Goal: Task Accomplishment & Management: Manage account settings

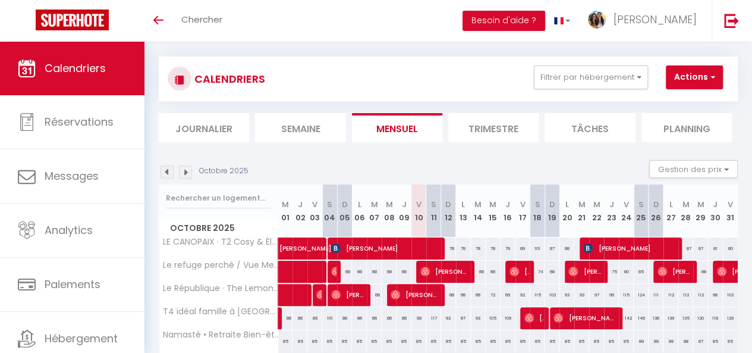
scroll to position [4, 0]
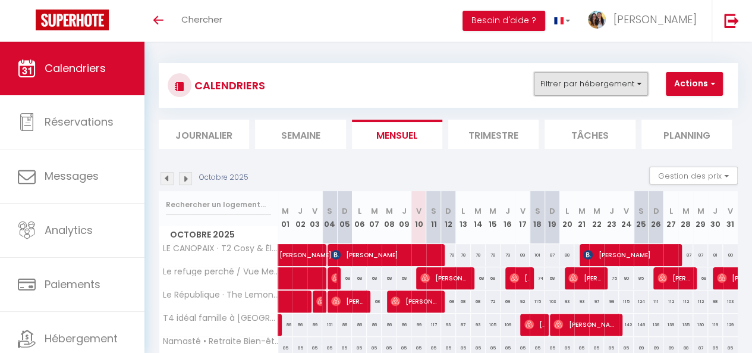
click at [616, 80] on button "Filtrer par hébergement" at bounding box center [591, 84] width 114 height 24
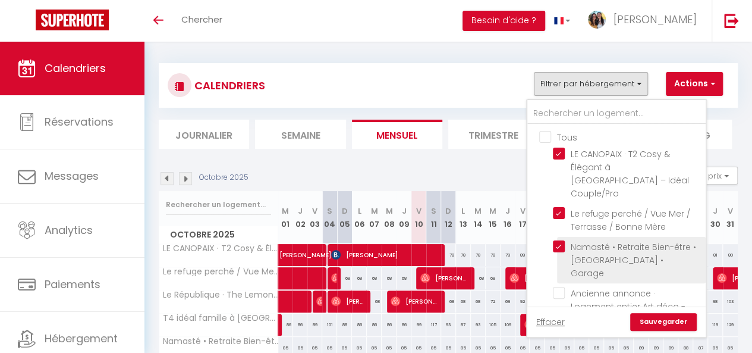
click at [558, 240] on input "Namasté • Retraite Bien-être • [GEOGRAPHIC_DATA] • Garage" at bounding box center [627, 246] width 149 height 12
checkbox input "false"
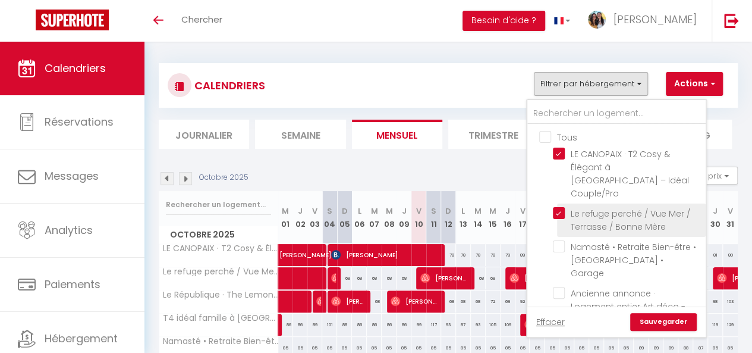
click at [562, 203] on li "Le refuge perché / Vue Mer / Terrasse / Bonne Mère" at bounding box center [631, 219] width 149 height 33
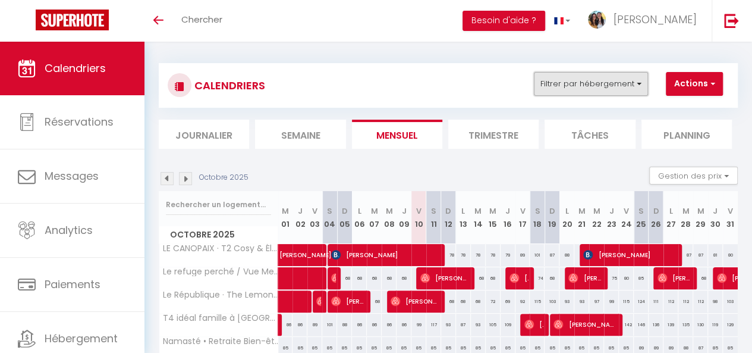
click at [584, 85] on button "Filtrer par hébergement" at bounding box center [591, 84] width 114 height 24
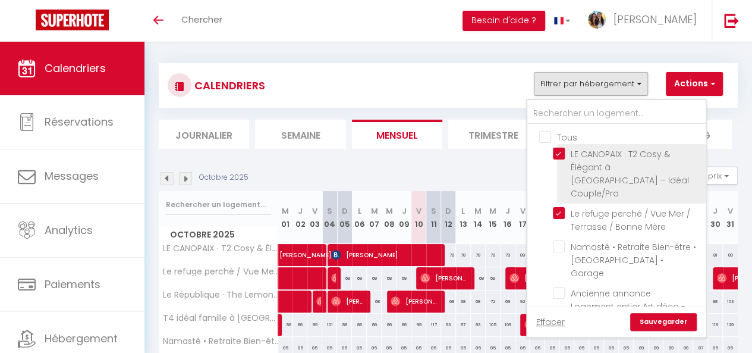
click at [560, 150] on input "LE CANOPAIX · T2 Cosy & Élégant à [GEOGRAPHIC_DATA] – Idéal Couple/Pro" at bounding box center [627, 154] width 149 height 12
checkbox input "false"
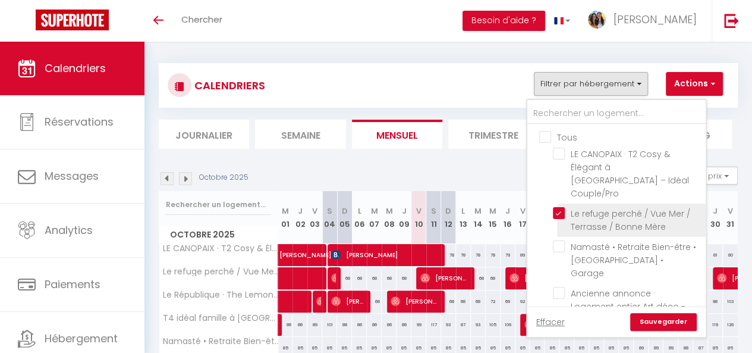
click at [559, 207] on input "Le refuge perché / Vue Mer / Terrasse / Bonne Mère" at bounding box center [627, 213] width 149 height 12
checkbox input "false"
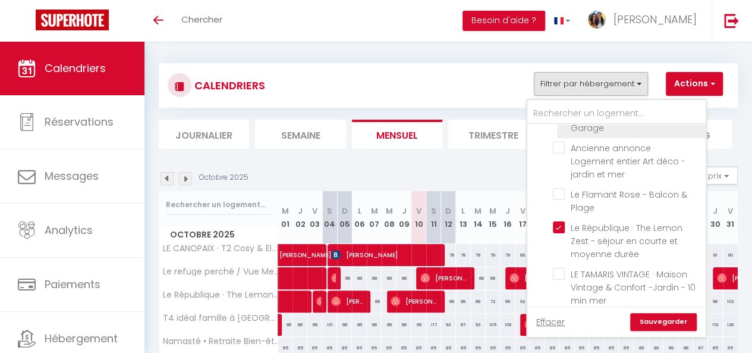
scroll to position [161, 0]
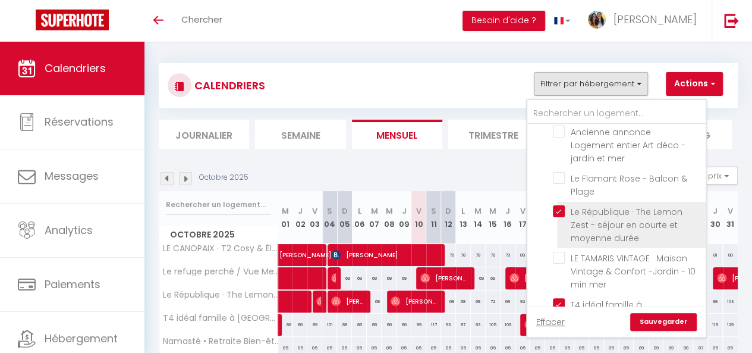
click at [561, 205] on input "Le République · The Lemon Zest - séjour en courte et moyenne durée" at bounding box center [627, 211] width 149 height 12
checkbox input "false"
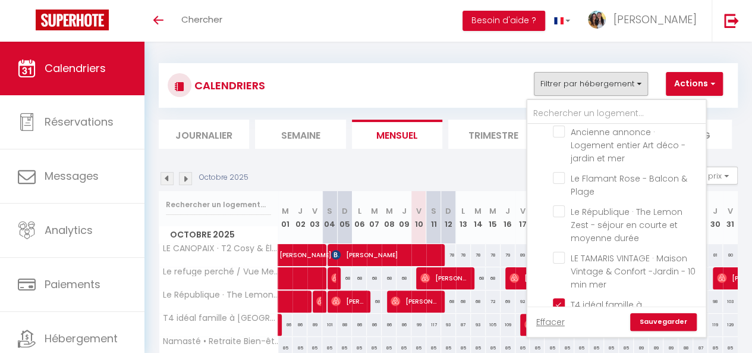
click at [658, 321] on link "Sauvegarder" at bounding box center [664, 322] width 67 height 18
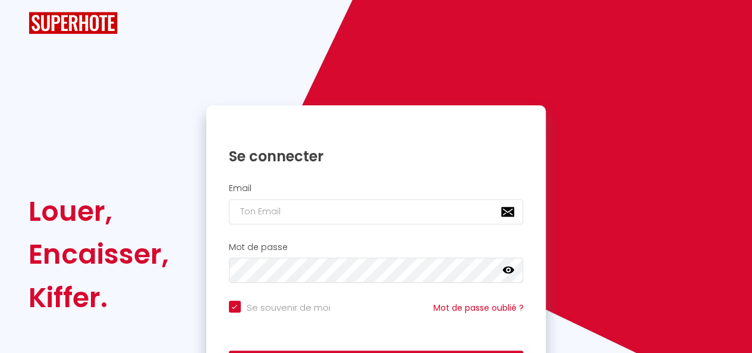
checkbox input "true"
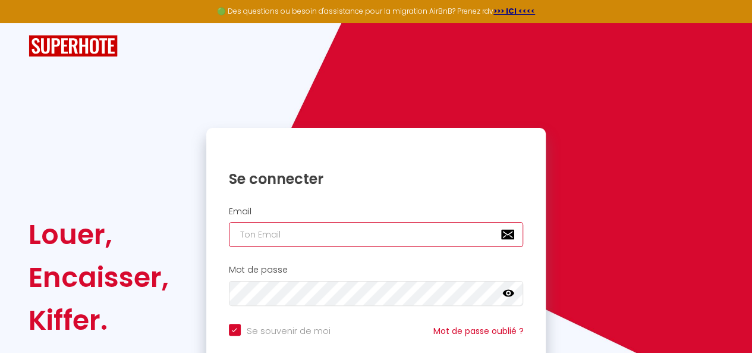
type input "[EMAIL_ADDRESS][DOMAIN_NAME]"
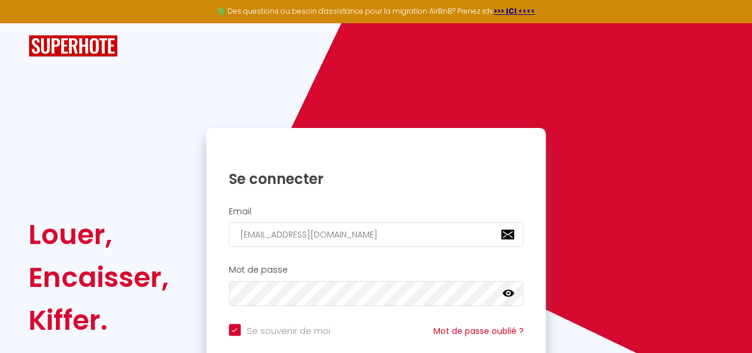
checkbox input "true"
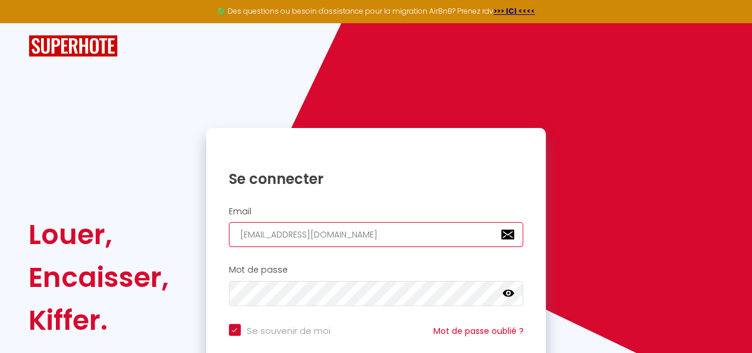
click at [406, 233] on input "[EMAIL_ADDRESS][DOMAIN_NAME]" at bounding box center [376, 234] width 295 height 25
type input "[EMAIL_ADDRESS][DOMAIN_NAME]"
checkbox input "true"
type input "alms.freeworld@gmail.c"
checkbox input "true"
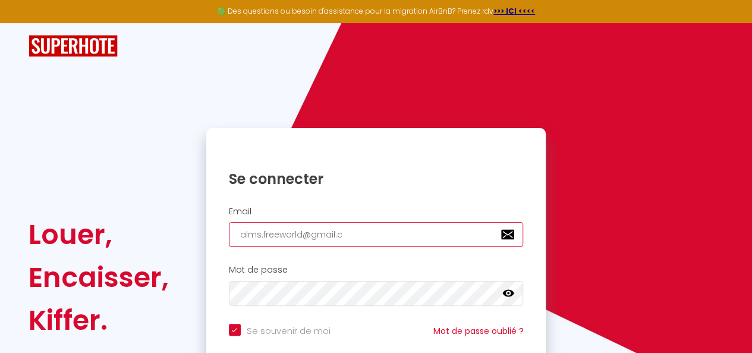
type input "[EMAIL_ADDRESS]."
checkbox input "true"
type input "[EMAIL_ADDRESS]"
checkbox input "true"
type input "alms.freeworld@gmai"
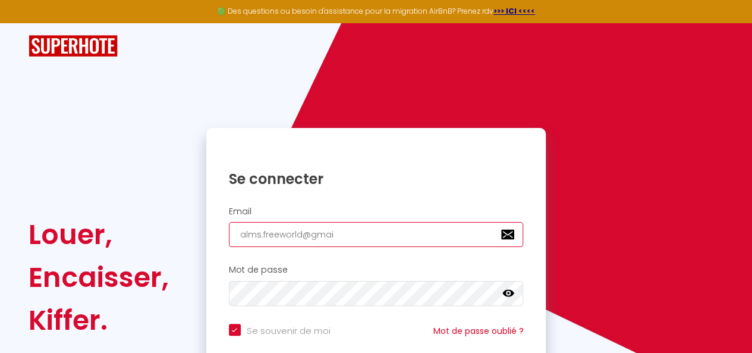
checkbox input "true"
type input "alms.freeworld@gma"
checkbox input "true"
type input "alms.freeworld@gm"
checkbox input "true"
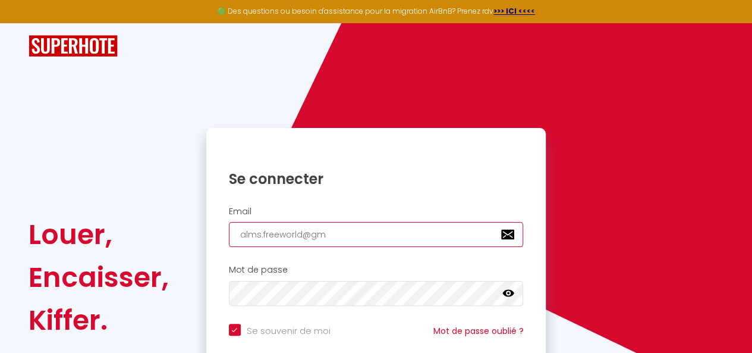
type input "alms.freeworld@g"
checkbox input "true"
type input "alms.freeworld@"
checkbox input "true"
type input "alms.freeworld"
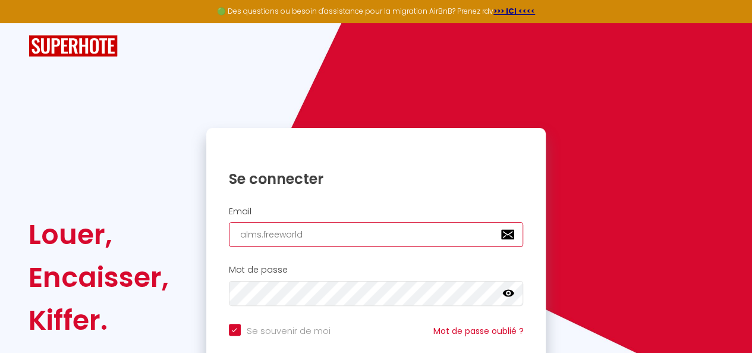
checkbox input "true"
type input "alms.freeworl"
checkbox input "true"
type input "alms.freewor"
checkbox input "true"
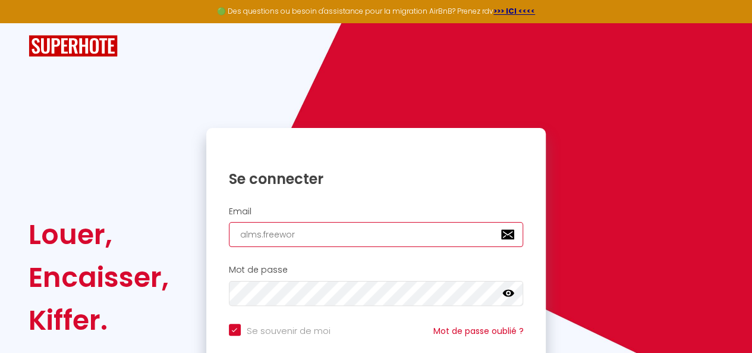
type input "alms.freewo"
checkbox input "true"
type input "alms.freew"
checkbox input "true"
type input "[DOMAIN_NAME]"
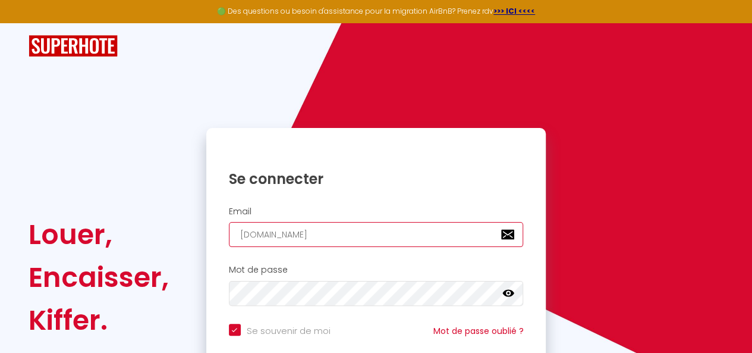
checkbox input "true"
type input "alms.fre"
checkbox input "true"
type input "[DOMAIN_NAME]"
checkbox input "true"
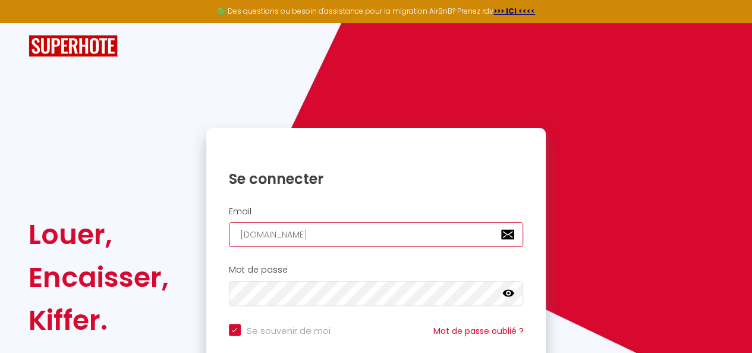
type input "alms.f"
checkbox input "true"
type input "alms."
checkbox input "true"
type input "alms"
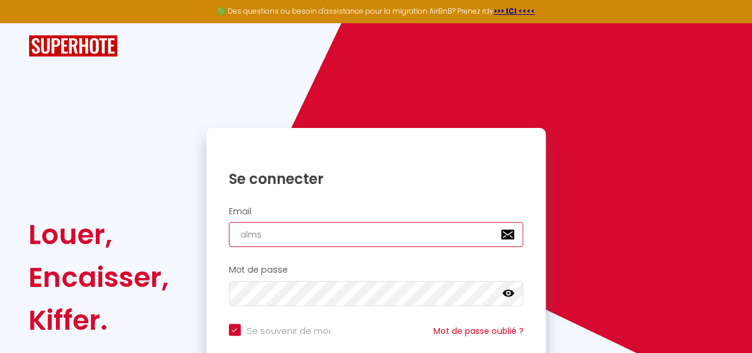
checkbox input "true"
type input "alm"
checkbox input "true"
type input "al"
checkbox input "true"
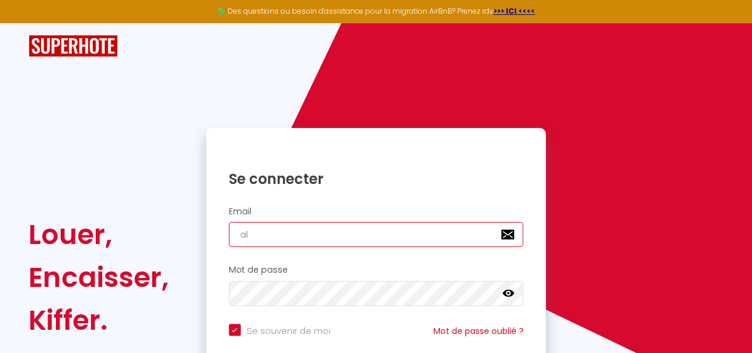
type input "a"
checkbox input "true"
type input "C"
checkbox input "true"
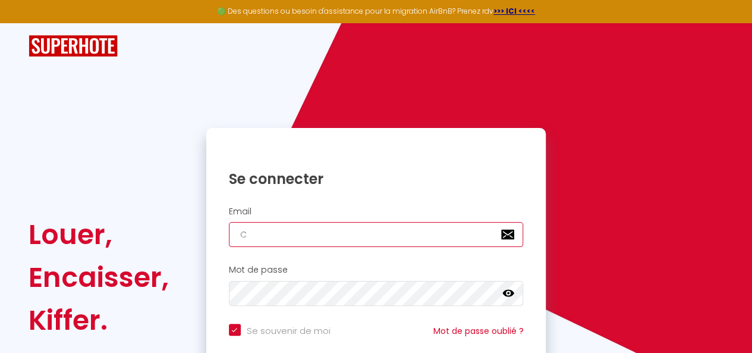
type input "CO"
checkbox input "true"
type input "CON"
checkbox input "true"
type input "CONT"
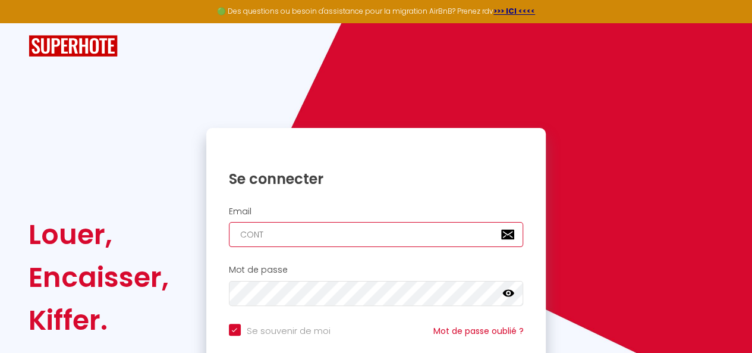
checkbox input "true"
type input "CONTA"
checkbox input "true"
type input "CONTAC"
checkbox input "true"
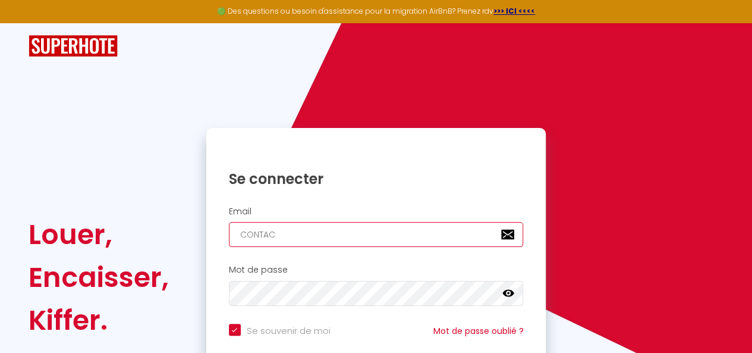
type input "[EMAIL_ADDRESS][DOMAIN_NAME]"
checkbox input "true"
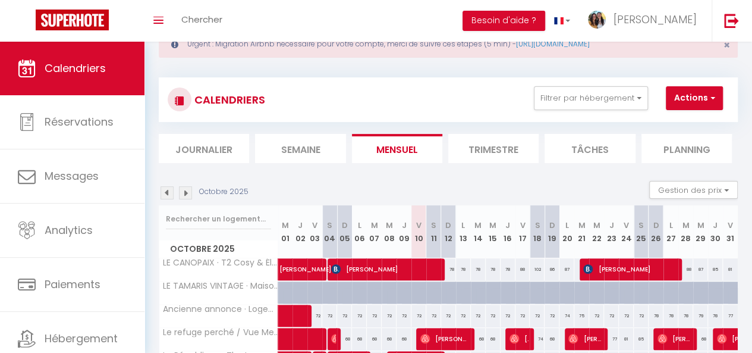
scroll to position [40, 0]
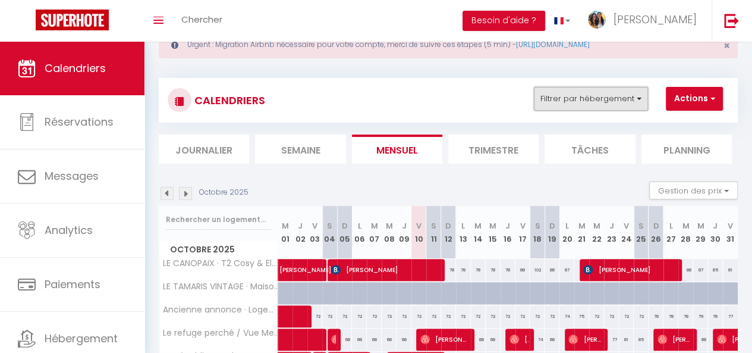
click at [612, 106] on button "Filtrer par hébergement" at bounding box center [591, 99] width 114 height 24
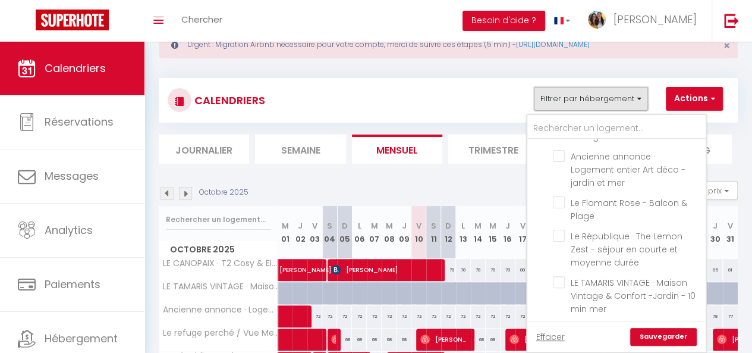
scroll to position [161, 0]
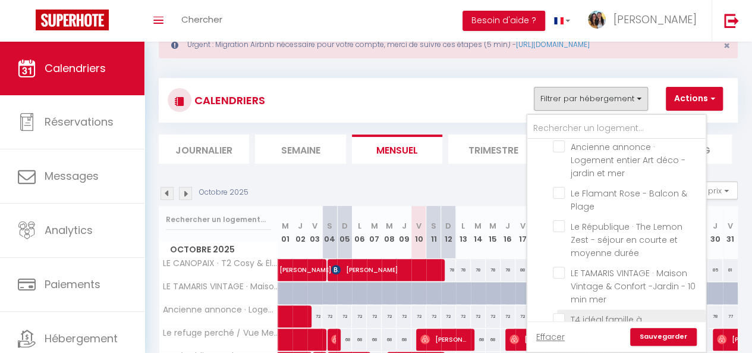
click at [563, 313] on input "T4 idéal famille à [GEOGRAPHIC_DATA] – confort & calme" at bounding box center [627, 319] width 149 height 12
checkbox input "true"
checkbox input "false"
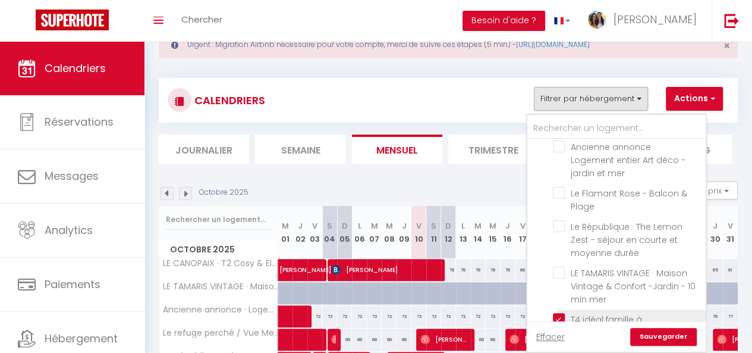
checkbox input "false"
click at [654, 338] on link "Sauvegarder" at bounding box center [664, 337] width 67 height 18
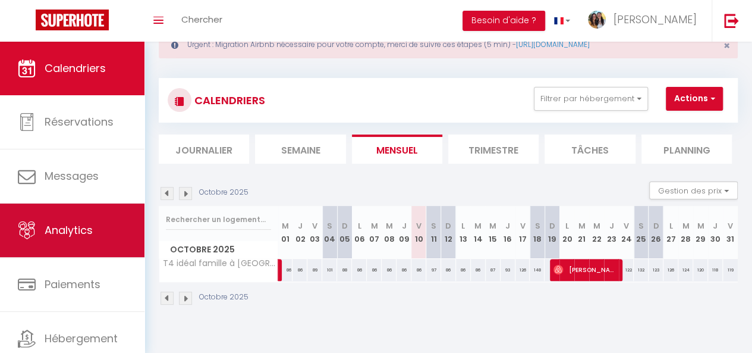
scroll to position [64, 0]
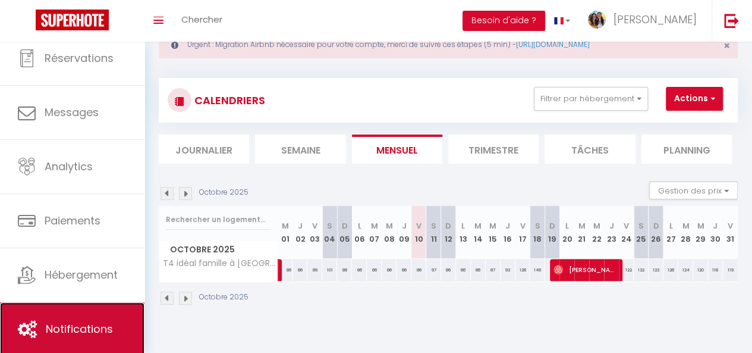
click at [69, 321] on span "Notifications" at bounding box center [79, 328] width 67 height 15
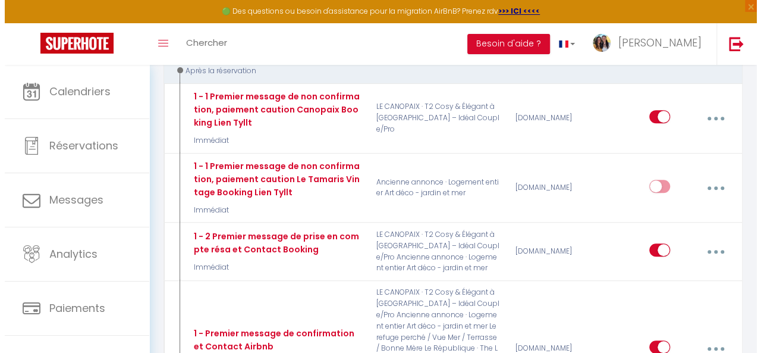
scroll to position [199, 0]
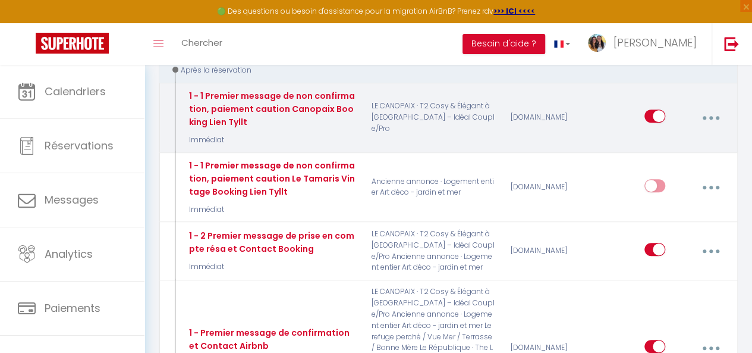
click at [703, 116] on button "button" at bounding box center [711, 117] width 32 height 23
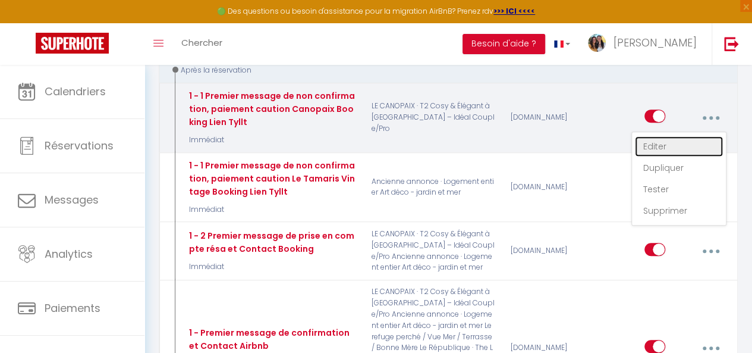
click at [661, 140] on link "Editer" at bounding box center [679, 146] width 88 height 20
type input "1 - 1 Premier message de non confirmation, paiement caution Canopaix Booking Li…"
select select "Immédiat"
select select "if_booking_is_paid"
checkbox input "true"
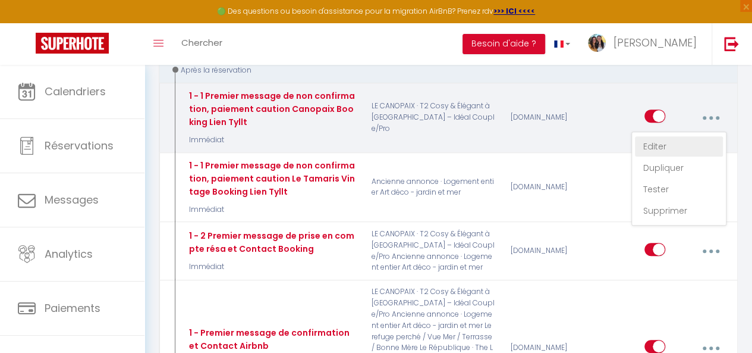
checkbox input "false"
radio input "true"
type input "Merci de remplir notre formulaire de réservation - [BOOKING:ID] - [GUEST:FIRST_…"
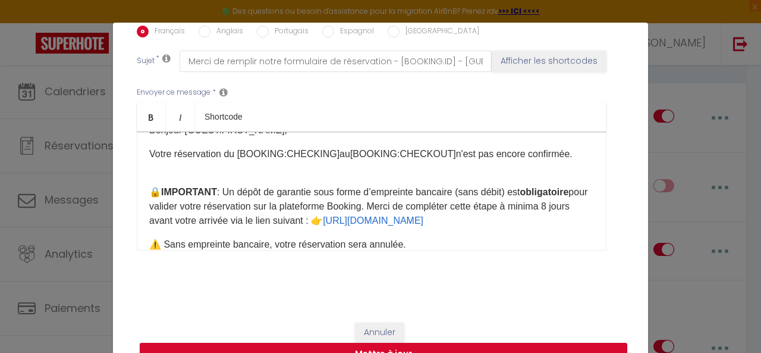
scroll to position [0, 0]
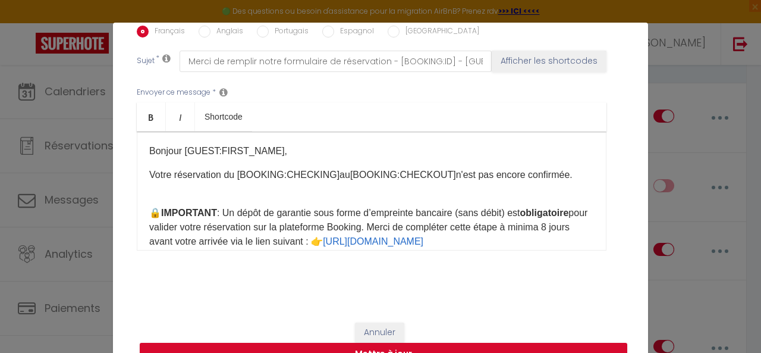
click at [149, 152] on p "Bonjour [GUEST:FIRST_NAME]," at bounding box center [371, 151] width 445 height 14
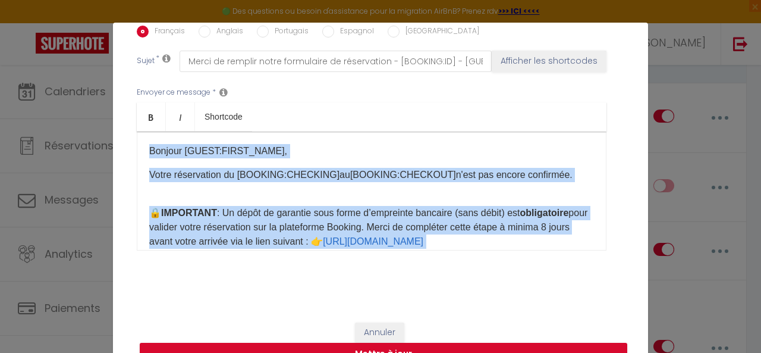
copy div "Loremip [DOLOR:SITAM_CONS], Adipi elitseddoei te [INCIDID:UTLABORE]​ et [DOLORE…"
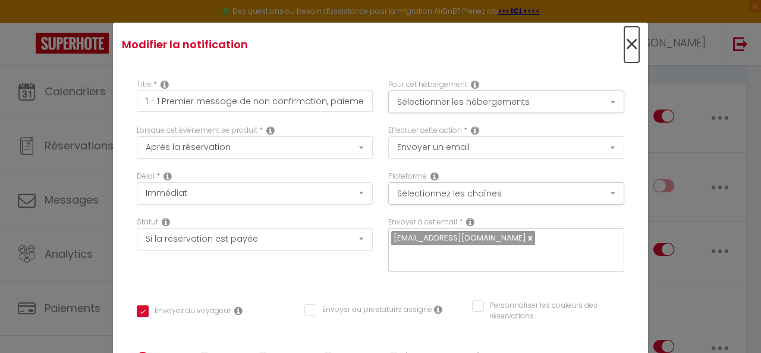
click at [625, 36] on span "×" at bounding box center [632, 45] width 15 height 36
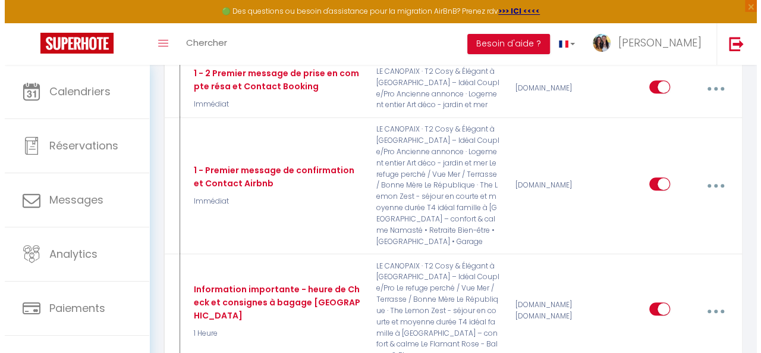
scroll to position [362, 0]
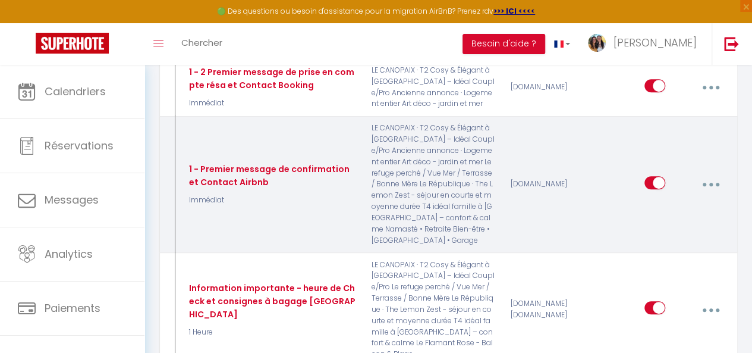
click at [708, 173] on button "button" at bounding box center [711, 184] width 32 height 23
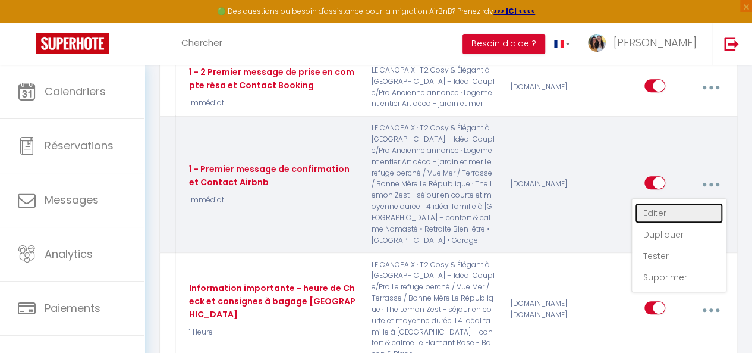
click at [672, 203] on link "Editer" at bounding box center [679, 213] width 88 height 20
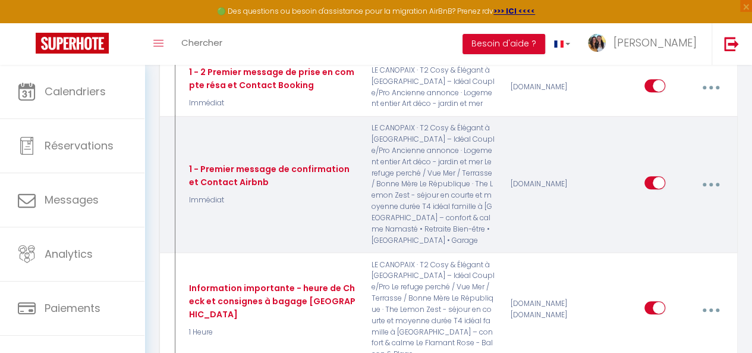
type input "1 - Premier message de confirmation et Contact Airbnb"
checkbox input "true"
checkbox input "false"
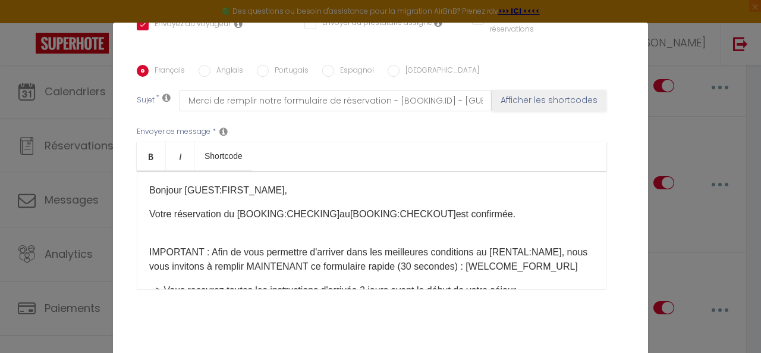
scroll to position [287, 0]
click at [149, 190] on p "Bonjour [GUEST:FIRST_NAME]," at bounding box center [371, 190] width 445 height 14
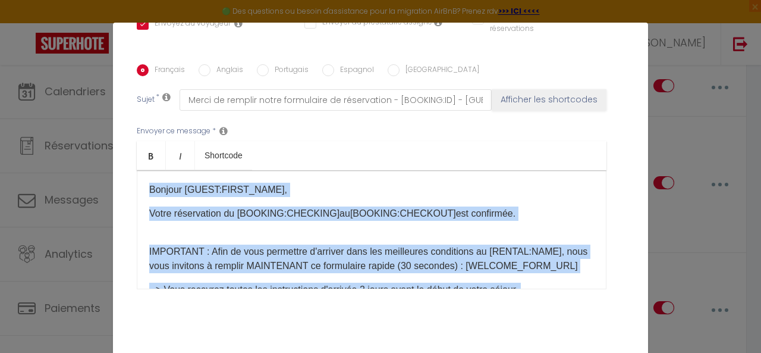
copy div "Bonjour [GUEST:FIRST_NAME], Votre réservation du [BOOKING:CHECKING]​ au [BOOKIN…"
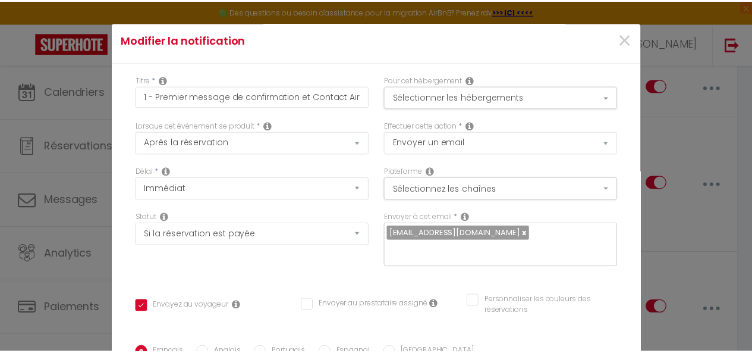
scroll to position [0, 0]
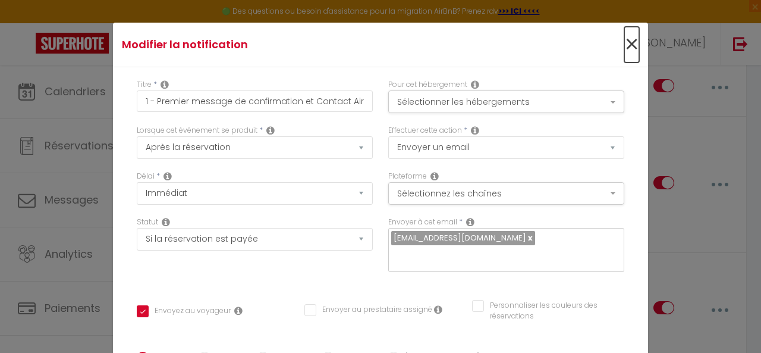
click at [625, 49] on span "×" at bounding box center [632, 45] width 15 height 36
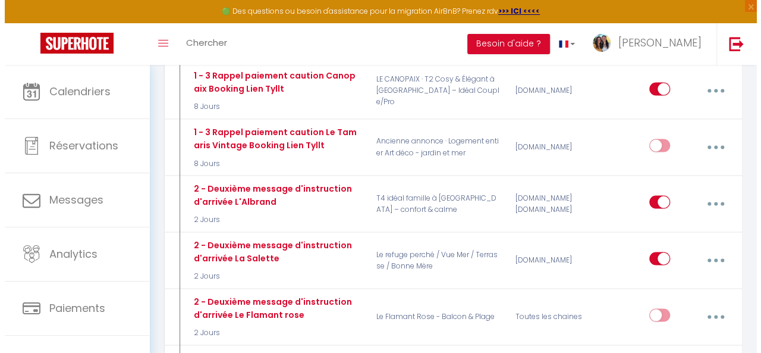
scroll to position [983, 0]
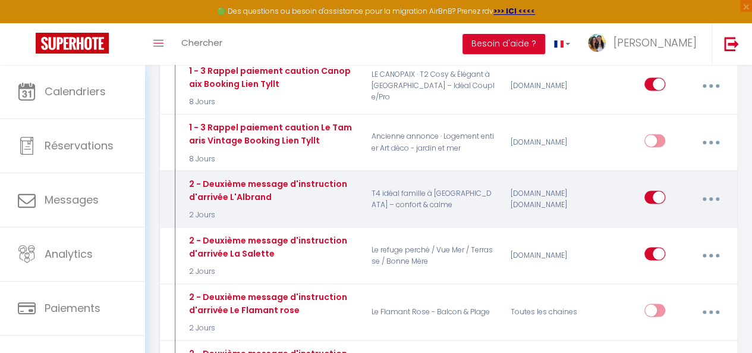
click at [714, 187] on button "button" at bounding box center [711, 198] width 32 height 23
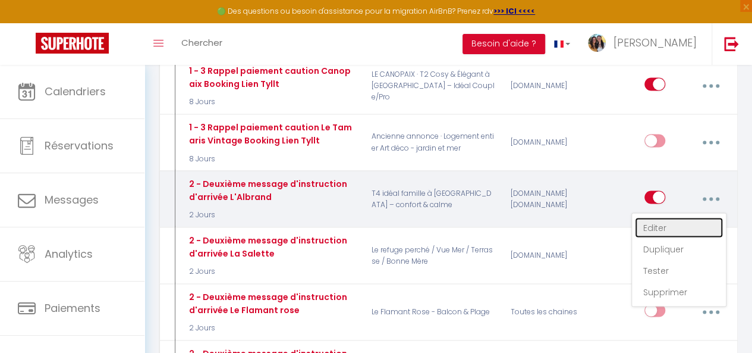
click at [648, 217] on link "Editer" at bounding box center [679, 227] width 88 height 20
type input "2 - Deuxième message d'instruction d'arrivée L'Albrand"
select select "2 Jours"
checkbox input "true"
checkbox input "false"
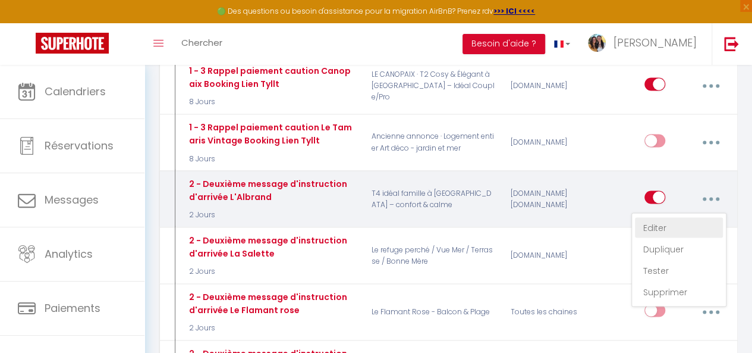
checkbox input "false"
type input "Procédure d'arrivée et guide d'accueil - [RENTAL:NAME]"
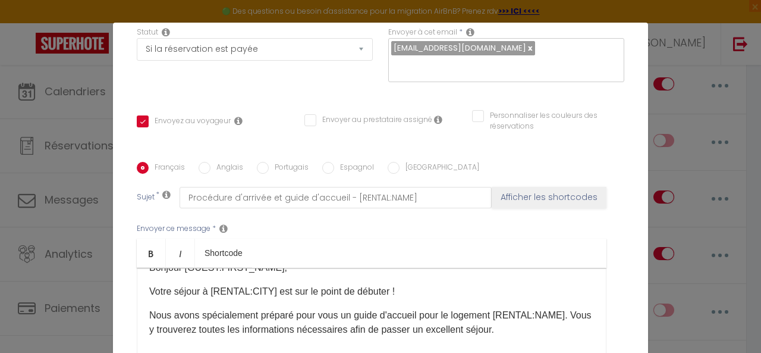
scroll to position [0, 0]
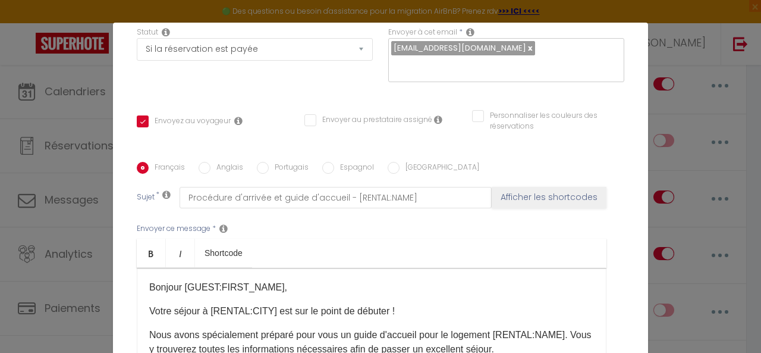
click at [149, 288] on p "Bonjour [GUEST:FIRST_NAME]," at bounding box center [371, 287] width 445 height 14
click at [143, 287] on div "Bonjour [GUEST:FIRST_NAME], Votre séjour à [RENTAL:CITY]​ est sur le point de d…" at bounding box center [372, 327] width 470 height 119
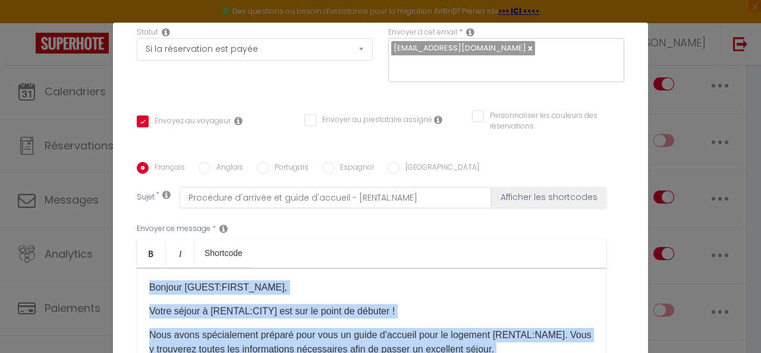
copy div "Loremip [DOLOR:SITAM_CONS], Adipi elitse d [EIUSMO:TEMP]​ inc utl et dolor ma a…"
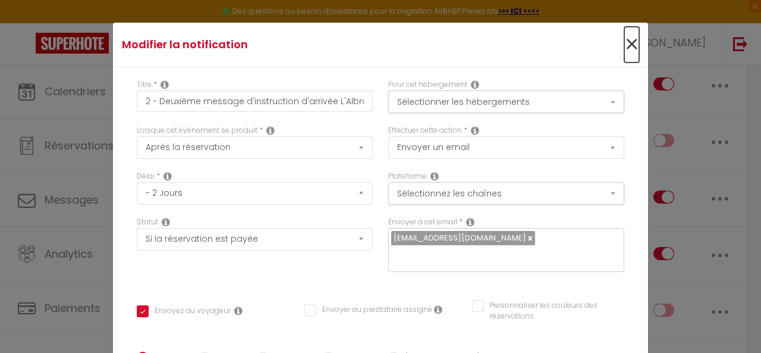
click at [625, 46] on span "×" at bounding box center [632, 45] width 15 height 36
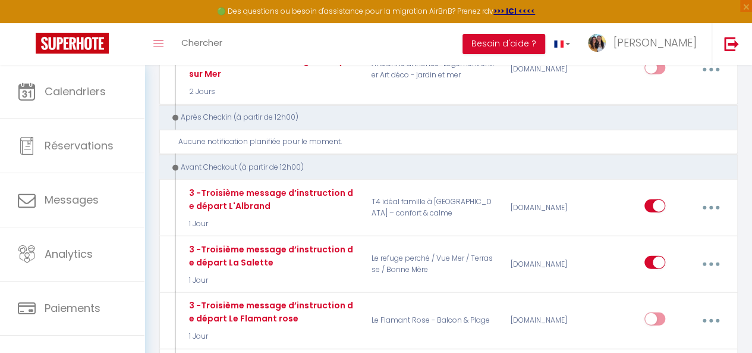
scroll to position [1528, 0]
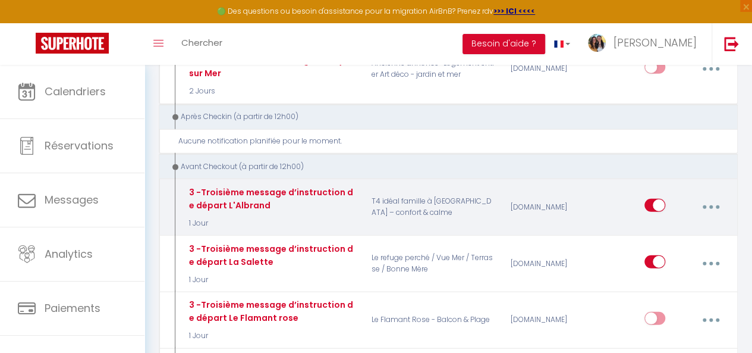
click at [713, 196] on button "button" at bounding box center [711, 207] width 32 height 23
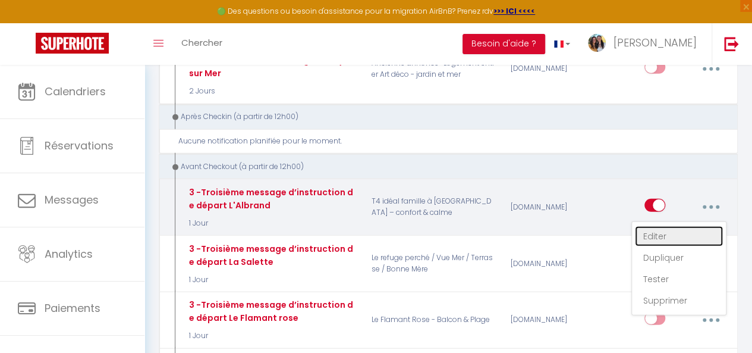
click at [663, 226] on link "Editer" at bounding box center [679, 236] width 88 height 20
type input "3 -Troisième message d’instruction de départ L'Albrand"
select select "4"
select select "1 Jour"
checkbox input "true"
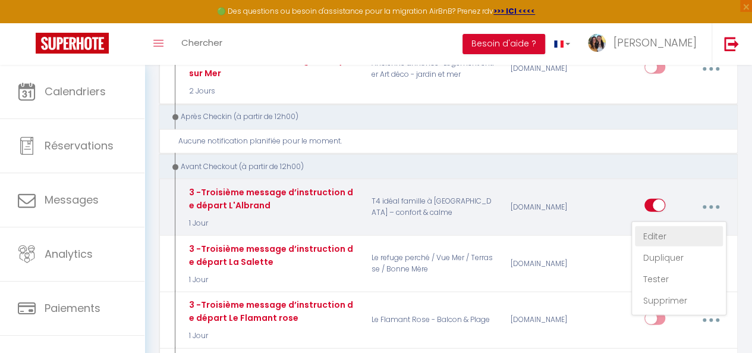
checkbox input "false"
type input "Procédure pour votre départ - [RENTAL:NAME] - [GUEST:FIRST_NAME] [GUEST:NAME]"
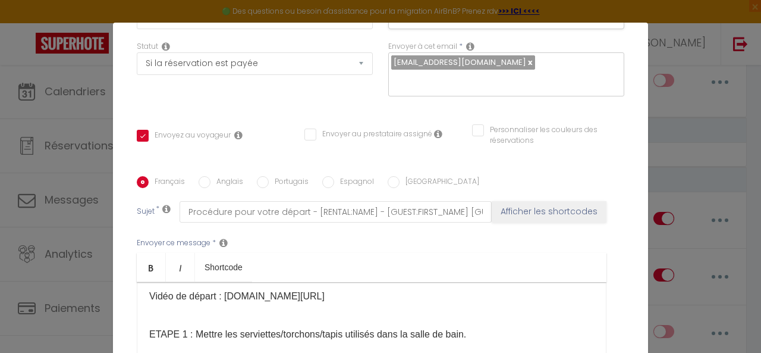
scroll to position [78, 0]
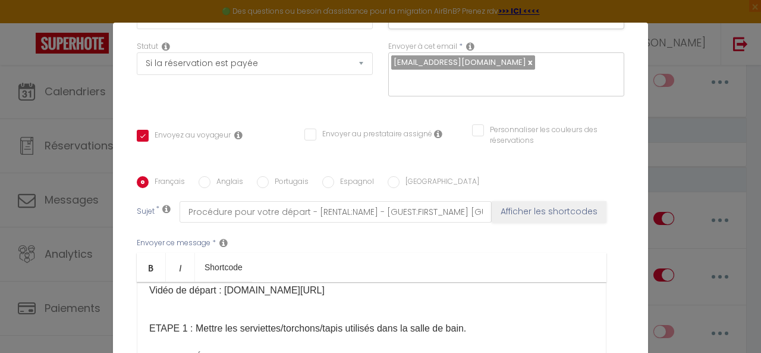
click at [237, 316] on div "Bonjour [GUEST:FIRST_NAME], J'espère que votre séjour s'est bien passé, afin de…" at bounding box center [372, 341] width 470 height 119
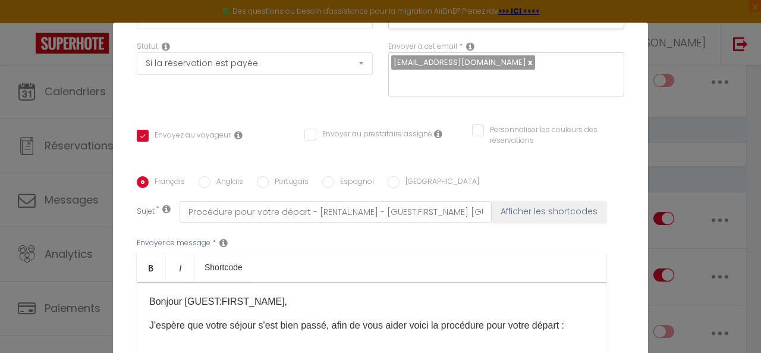
click at [149, 302] on p "Bonjour [GUEST:FIRST_NAME]," at bounding box center [371, 301] width 445 height 14
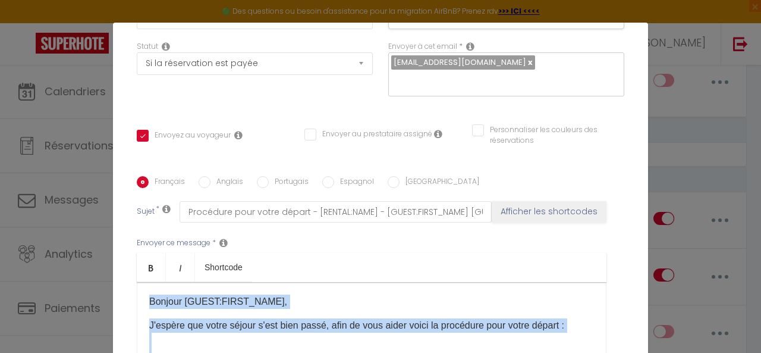
copy div "Loremip [DOLOR:SITAM_CONS], A'elitse doe tempo incidi u'lab etdo magna, aliq en…"
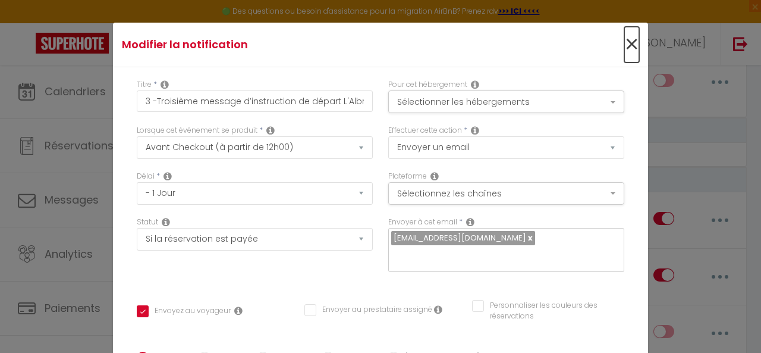
click at [625, 48] on span "×" at bounding box center [632, 45] width 15 height 36
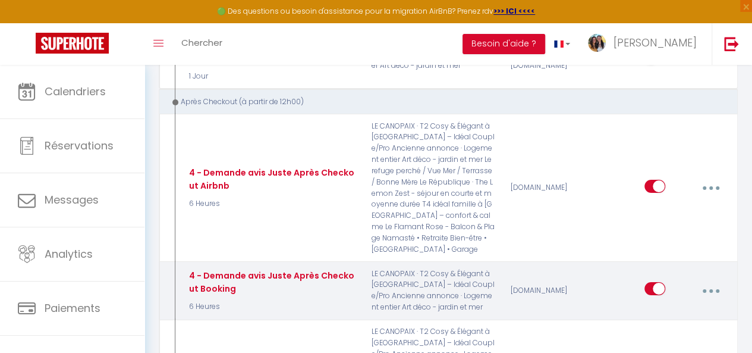
scroll to position [2014, 0]
click at [715, 278] on button "button" at bounding box center [711, 289] width 32 height 23
click at [666, 309] on link "Editer" at bounding box center [679, 319] width 88 height 20
type input "4 - Demande avis Juste Après Checkout Booking"
select select "6 Heures"
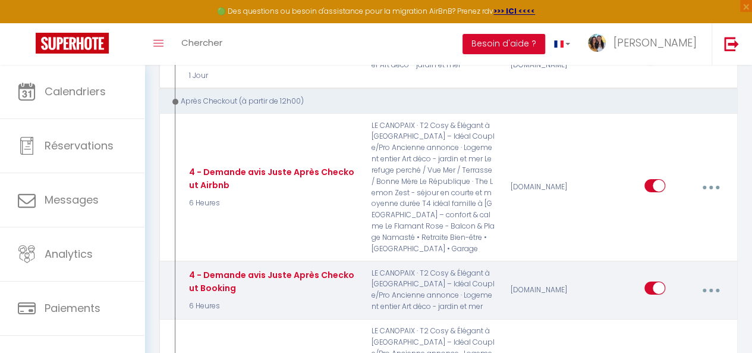
checkbox input "true"
checkbox input "false"
type input "[GUEST:FIRST_NAME], Merci pour votre soutien à [RENTAL:NAME]"
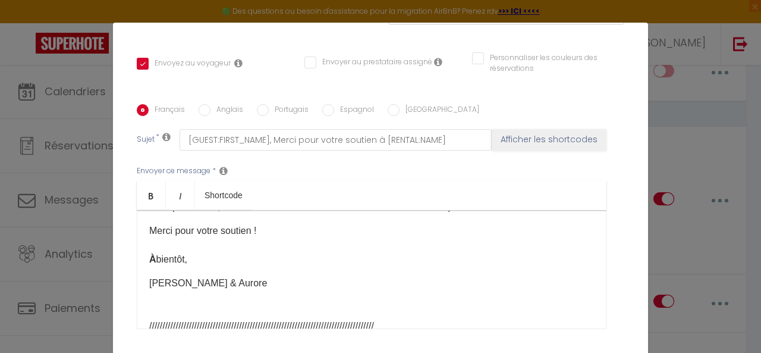
scroll to position [161, 0]
click at [247, 275] on p "[PERSON_NAME] & [PERSON_NAME] /////////////////////////////////////////////////…" at bounding box center [371, 325] width 445 height 100
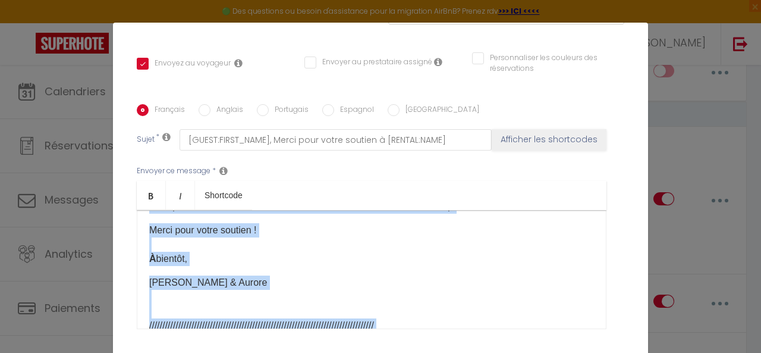
copy div "Loremip [DOLOR:SITAM_CONS], Adip elitse doeius tempo in utlabor etd magnaaliq e…"
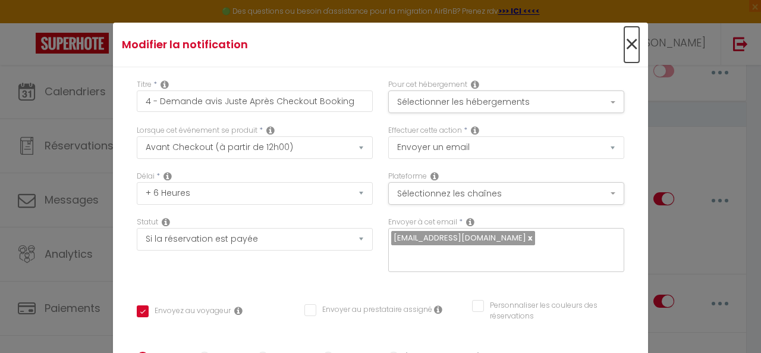
click at [625, 42] on span "×" at bounding box center [632, 45] width 15 height 36
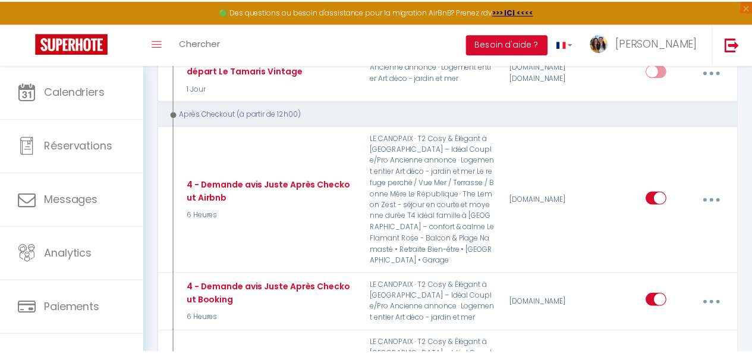
scroll to position [2014, 0]
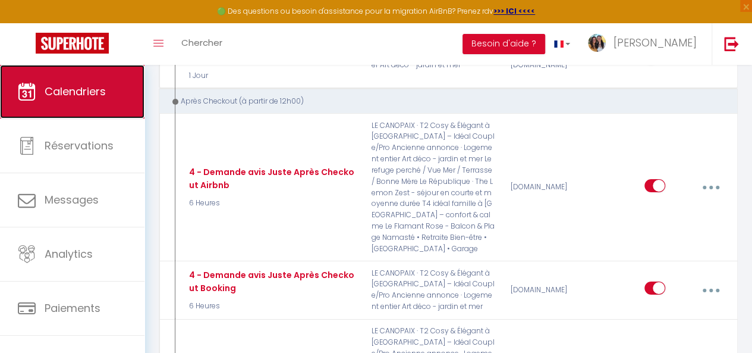
click at [93, 91] on span "Calendriers" at bounding box center [75, 91] width 61 height 15
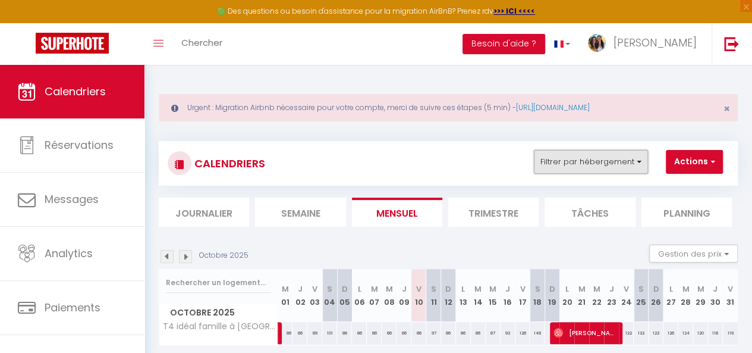
click at [629, 159] on button "Filtrer par hébergement" at bounding box center [591, 162] width 114 height 24
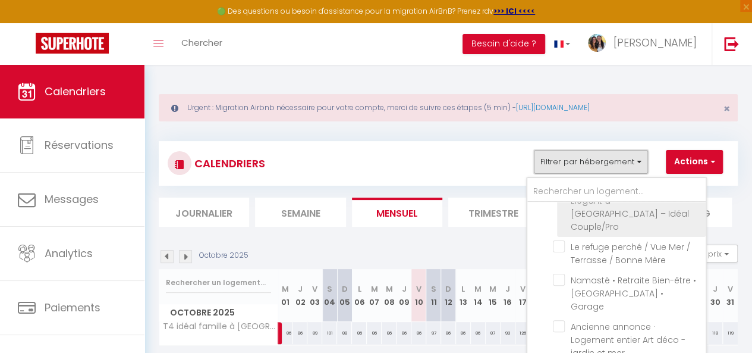
scroll to position [46, 0]
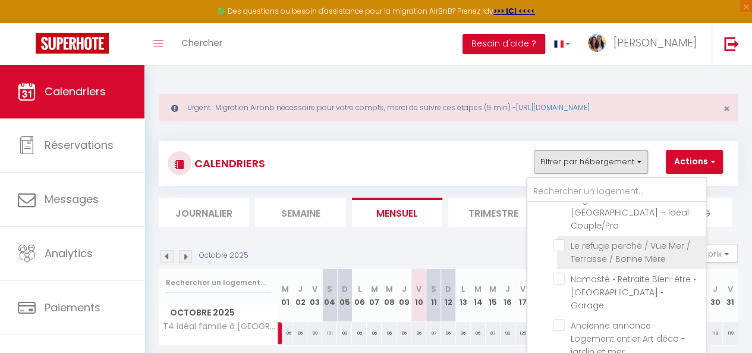
click at [562, 239] on input "Le refuge perché / Vue Mer / Terrasse / Bonne Mère" at bounding box center [627, 245] width 149 height 12
checkbox input "true"
checkbox input "false"
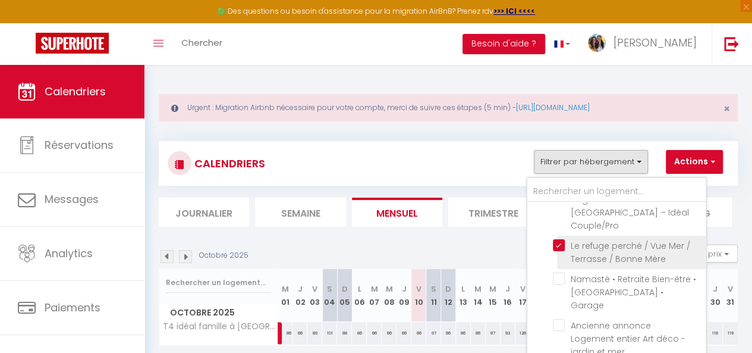
checkbox input "false"
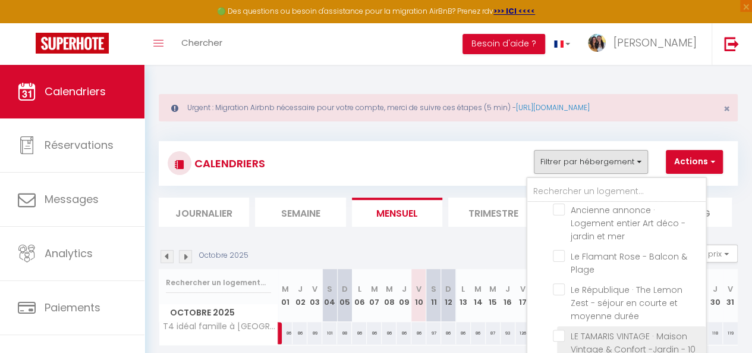
scroll to position [65, 0]
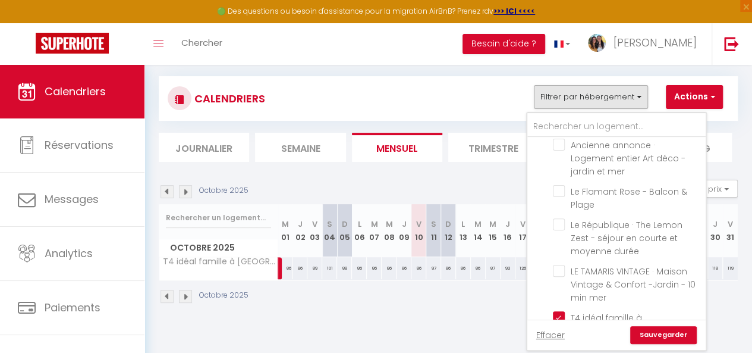
click at [646, 336] on link "Sauvegarder" at bounding box center [664, 335] width 67 height 18
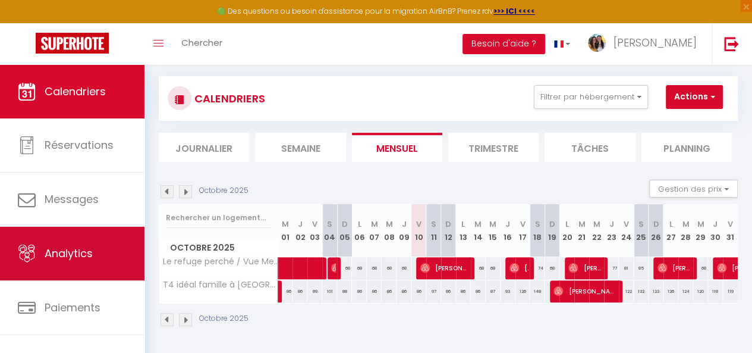
scroll to position [64, 0]
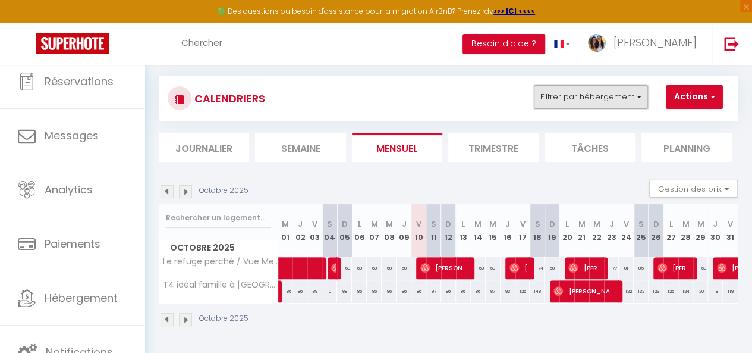
click at [635, 92] on button "Filtrer par hébergement" at bounding box center [591, 97] width 114 height 24
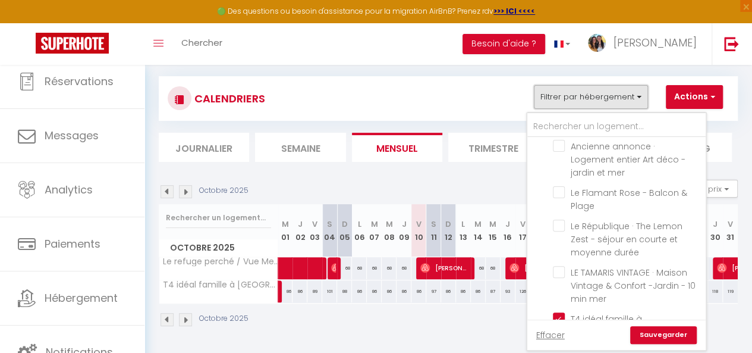
scroll to position [161, 0]
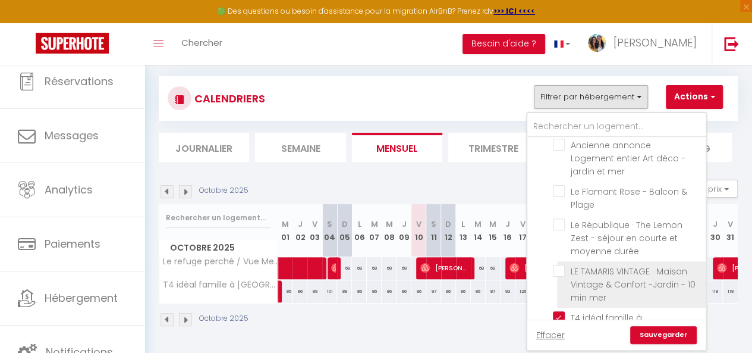
click at [557, 265] on input "LE TAMARIS VINTAGE · Maison Vintage & Confort -Jardin - 10 min mer" at bounding box center [627, 271] width 149 height 12
checkbox input "true"
checkbox input "false"
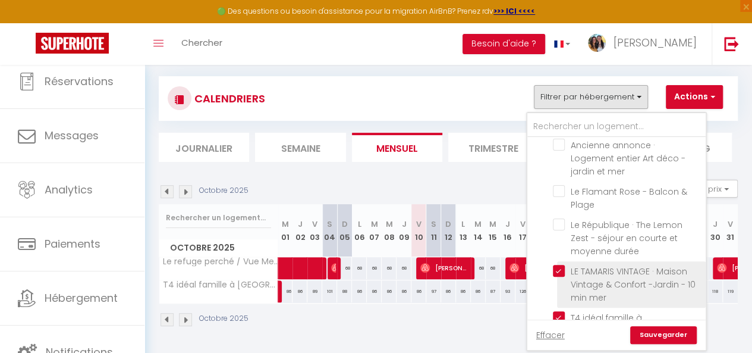
checkbox input "false"
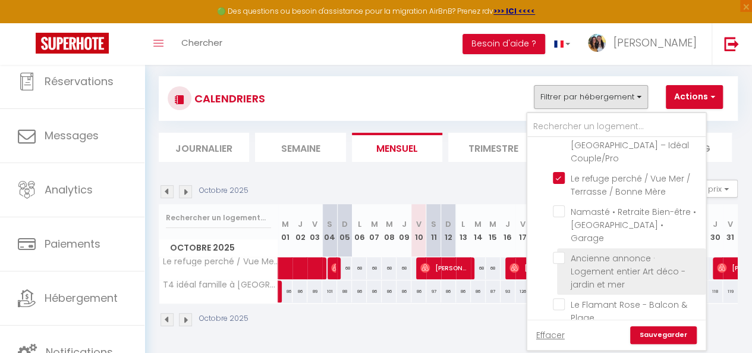
scroll to position [46, 0]
click at [560, 254] on input "Ancienne annonce · Logement entier Art déco - jardin et mer" at bounding box center [627, 260] width 149 height 12
checkbox input "true"
checkbox input "false"
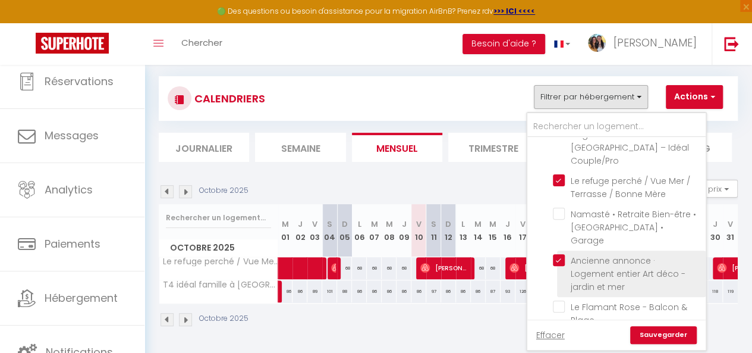
checkbox input "false"
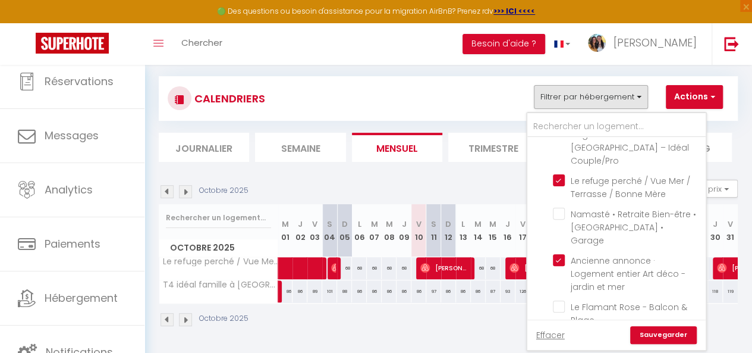
click at [661, 327] on link "Sauvegarder" at bounding box center [664, 335] width 67 height 18
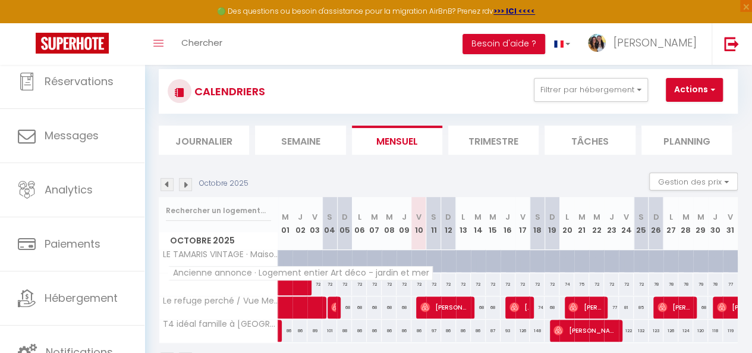
scroll to position [118, 0]
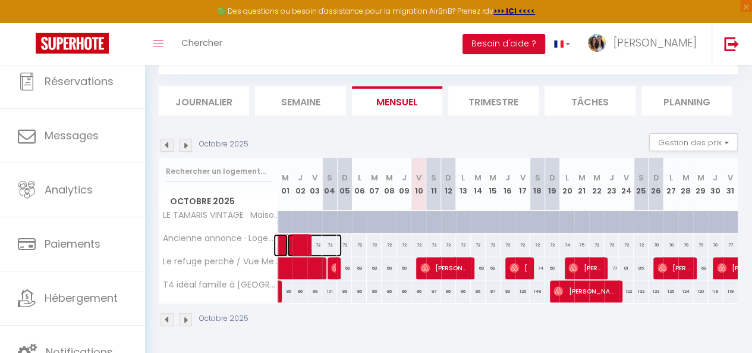
click at [295, 234] on span at bounding box center [314, 245] width 55 height 23
select select "OK"
select select "KO"
select select "1"
select select "0"
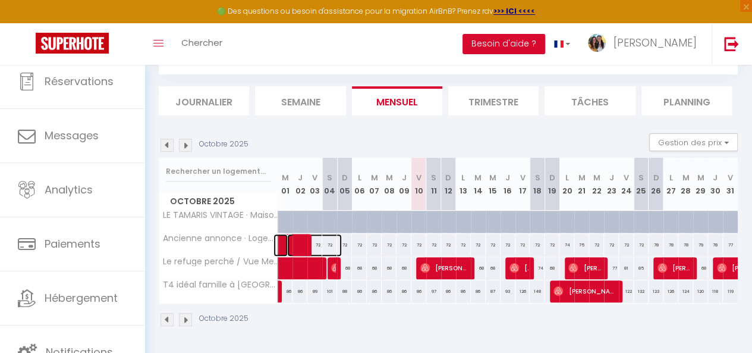
select select "1"
select select
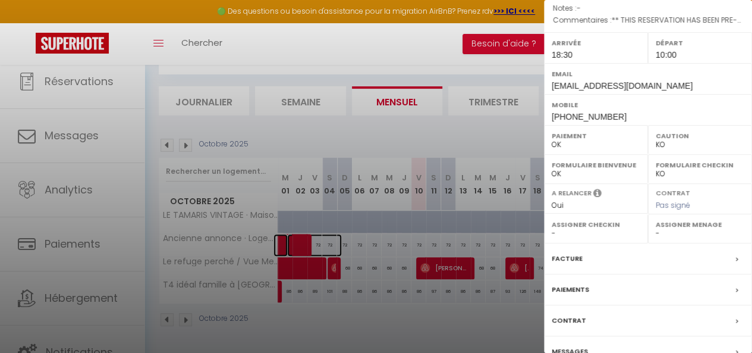
scroll to position [211, 0]
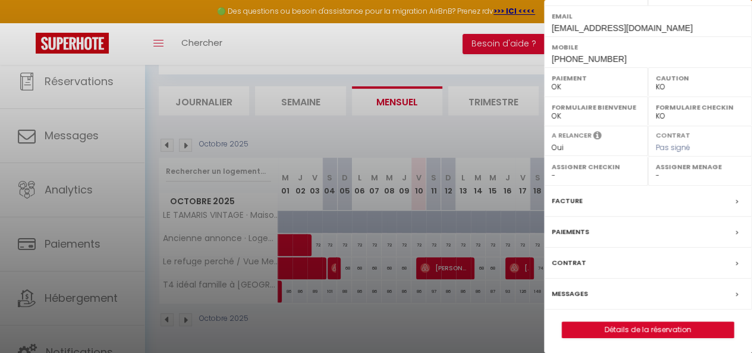
click at [616, 195] on div "Facture" at bounding box center [648, 201] width 208 height 31
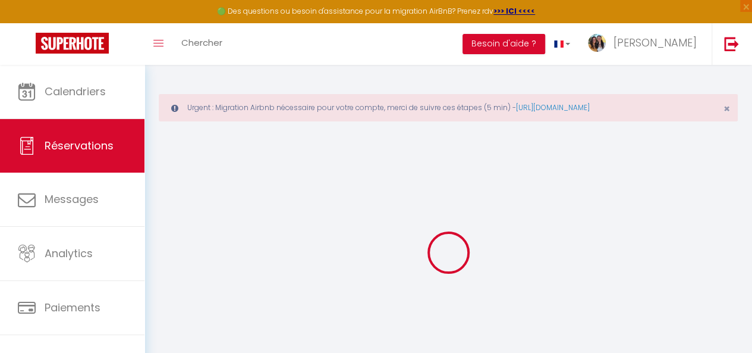
select select "cleaning"
select select "taxes"
select select
checkbox input "false"
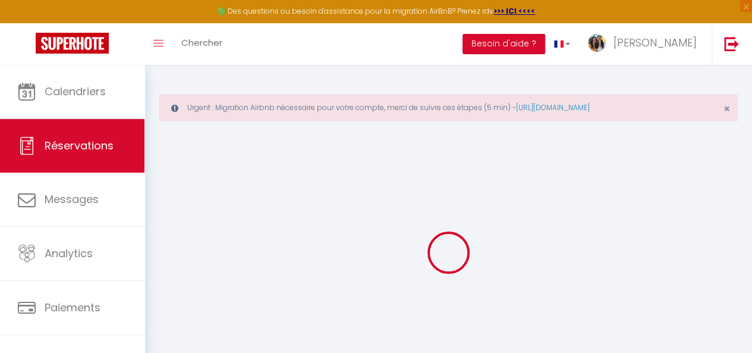
select select
checkbox input "false"
type textarea "** THIS RESERVATION HAS BEEN PRE-PAID ** BOOKING NOTE : Payment charge is EUR 5…"
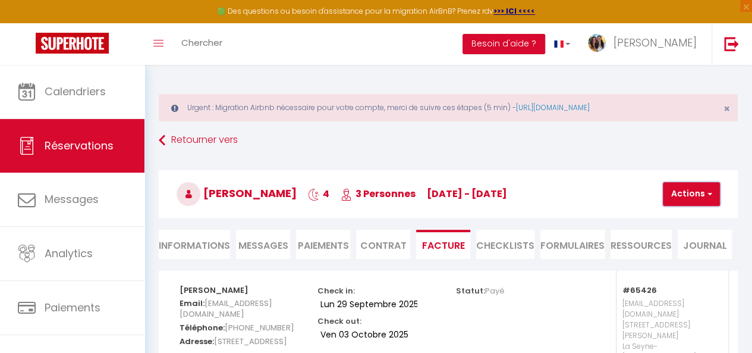
click at [676, 203] on button "Actions" at bounding box center [691, 194] width 57 height 24
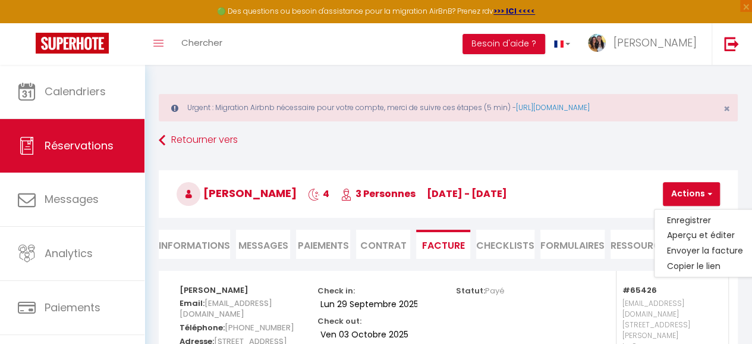
click at [654, 203] on h3 "[PERSON_NAME] 4 3 Personnes [DATE] - [DATE]" at bounding box center [448, 194] width 579 height 48
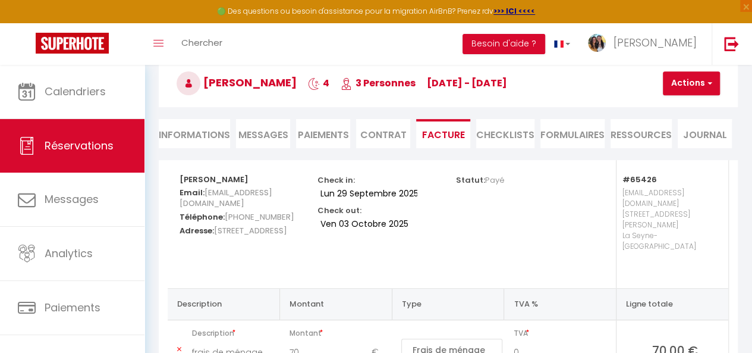
scroll to position [111, 0]
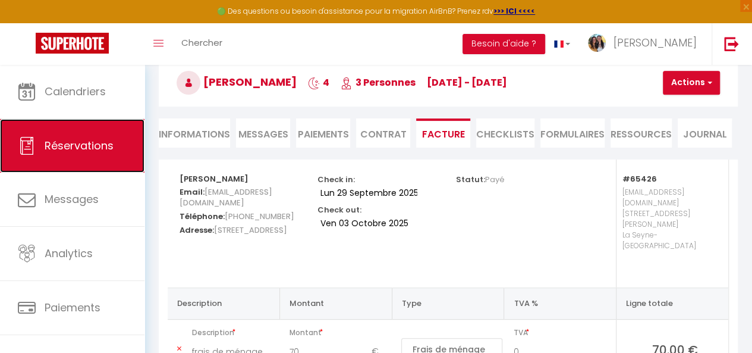
click at [84, 149] on span "Réservations" at bounding box center [79, 145] width 69 height 15
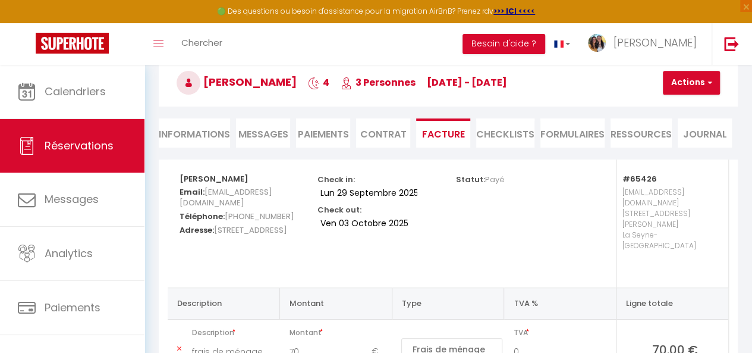
select select "not_cancelled"
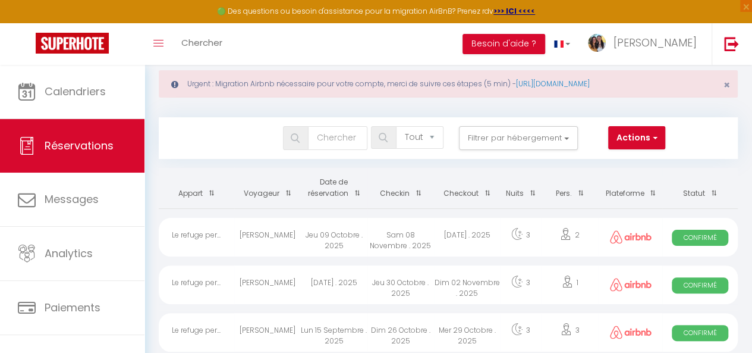
scroll to position [17, 0]
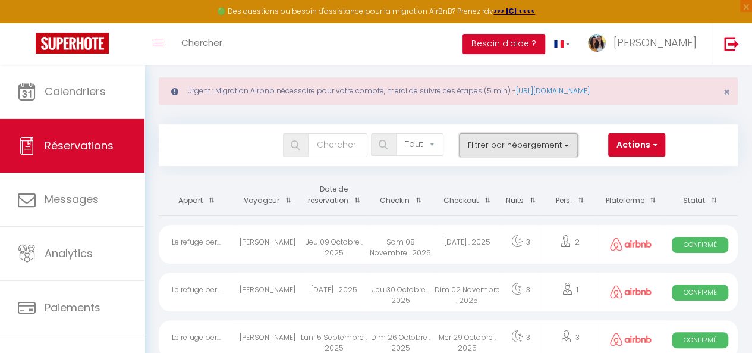
click at [498, 147] on button "Filtrer par hébergement" at bounding box center [518, 145] width 119 height 24
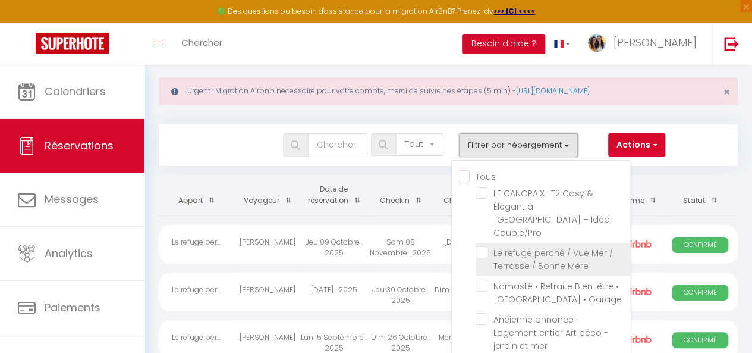
scroll to position [40, 0]
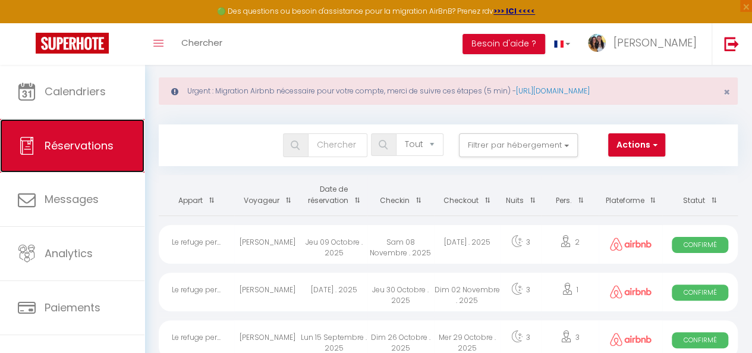
click at [70, 145] on span "Réservations" at bounding box center [79, 145] width 69 height 15
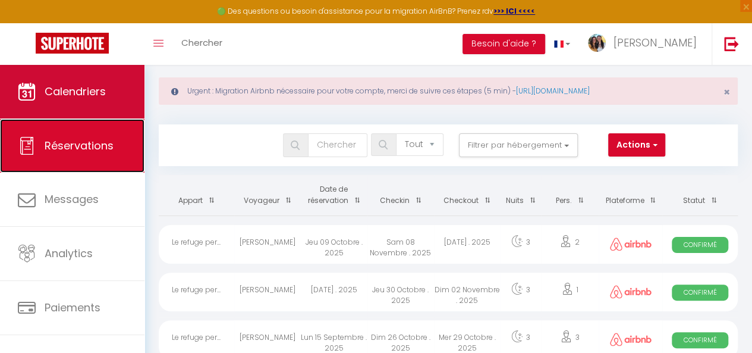
scroll to position [0, 0]
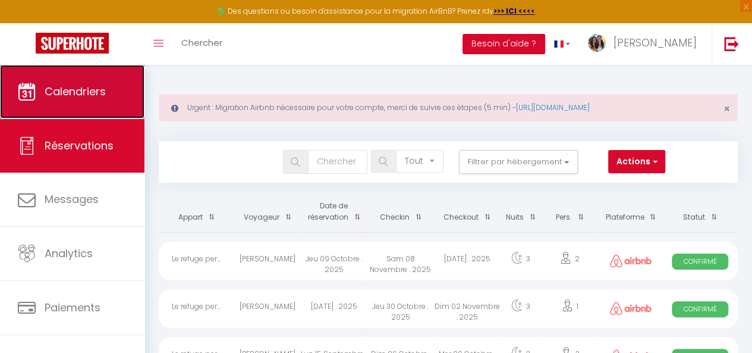
click at [70, 109] on link "Calendriers" at bounding box center [72, 92] width 145 height 54
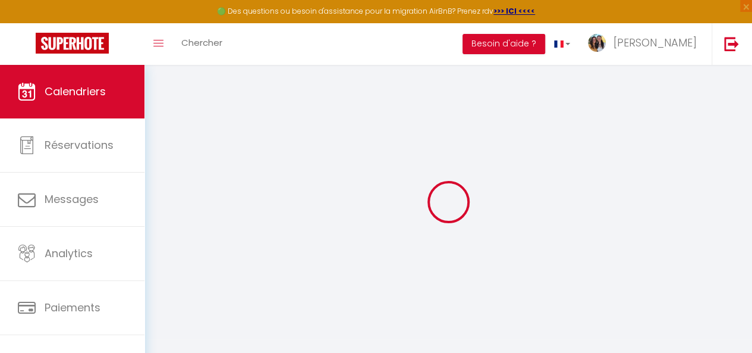
select select
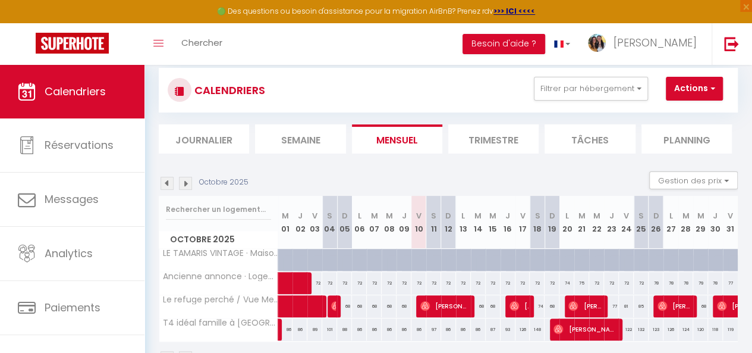
scroll to position [74, 0]
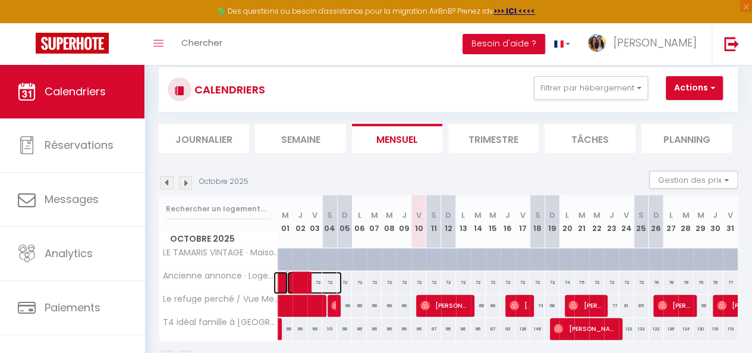
click at [292, 281] on span at bounding box center [314, 282] width 55 height 23
select select "OK"
select select "KO"
select select "1"
select select "0"
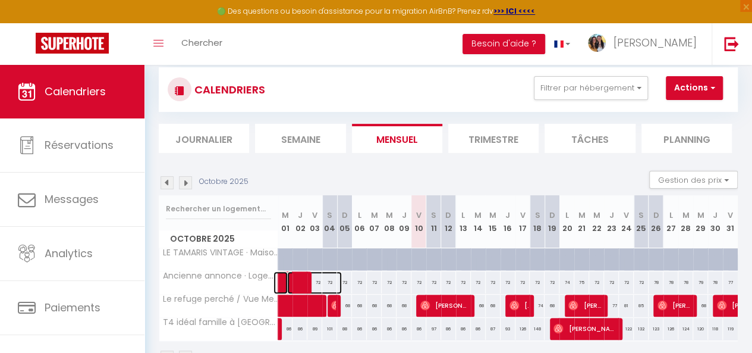
select select "1"
select select
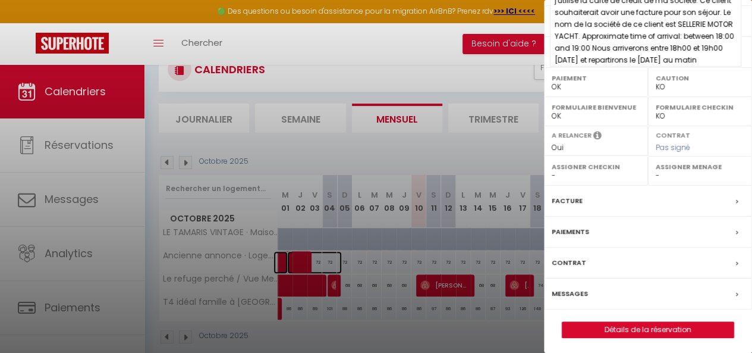
scroll to position [118, 0]
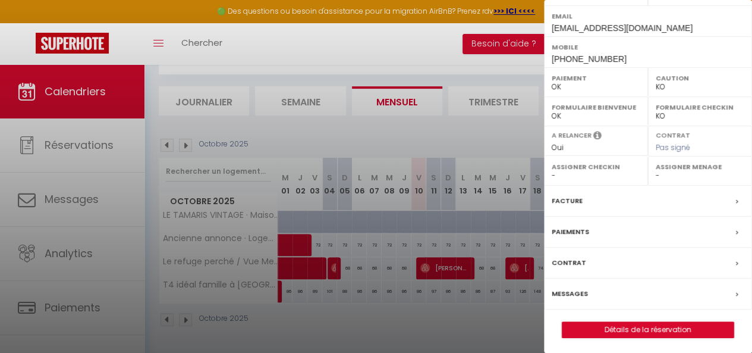
click at [574, 203] on label "Facture" at bounding box center [567, 201] width 31 height 12
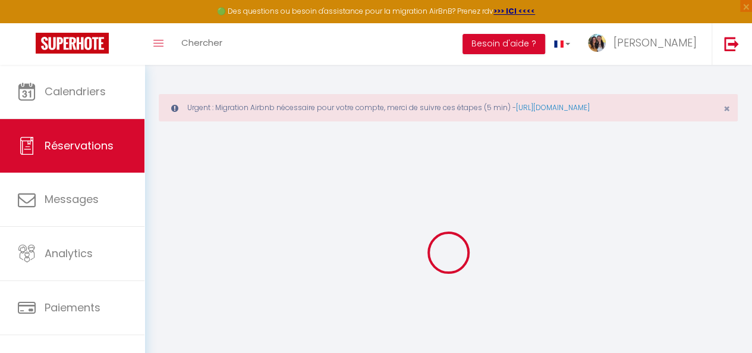
select select "cleaning"
select select "taxes"
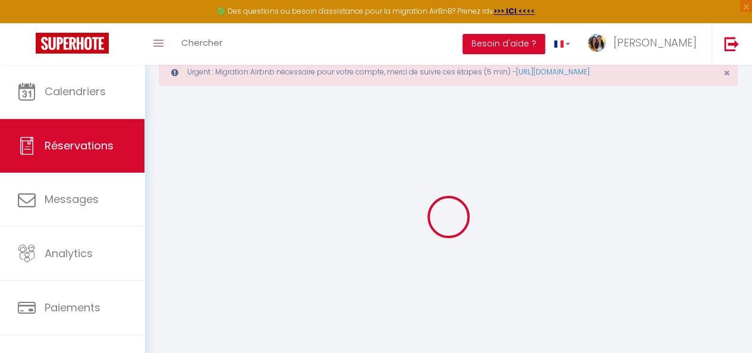
select select
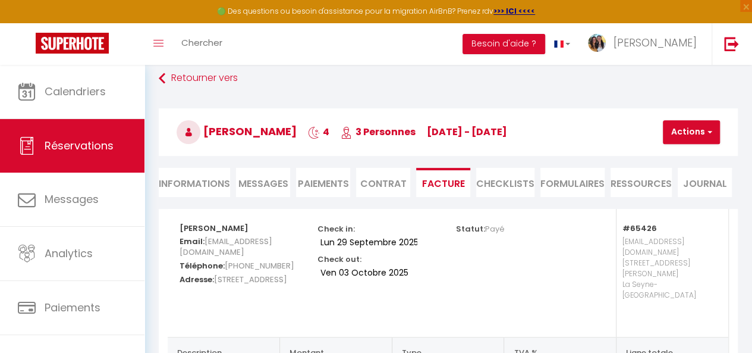
scroll to position [61, 0]
click at [696, 121] on button "Actions" at bounding box center [691, 133] width 57 height 24
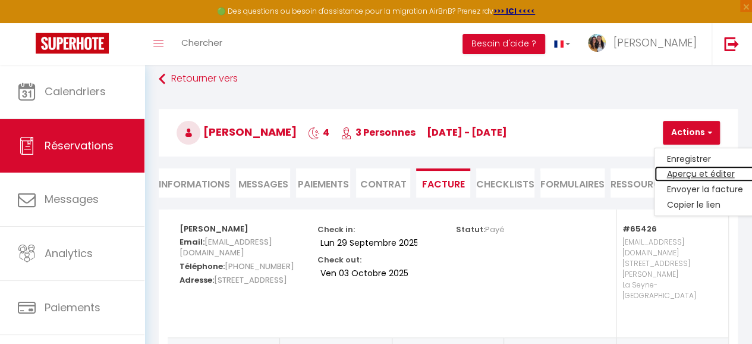
click at [691, 171] on link "Aperçu et éditer" at bounding box center [705, 174] width 100 height 15
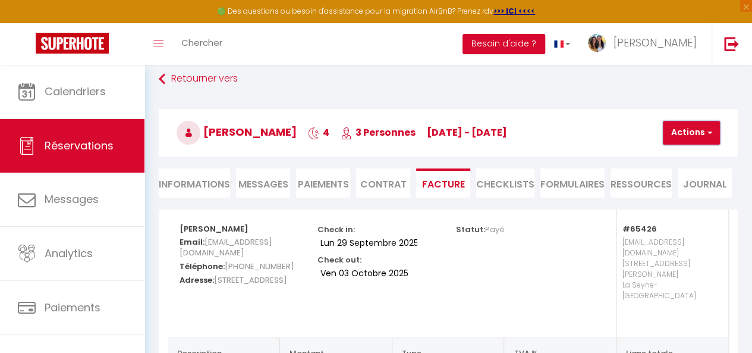
click at [683, 128] on button "Actions" at bounding box center [691, 133] width 57 height 24
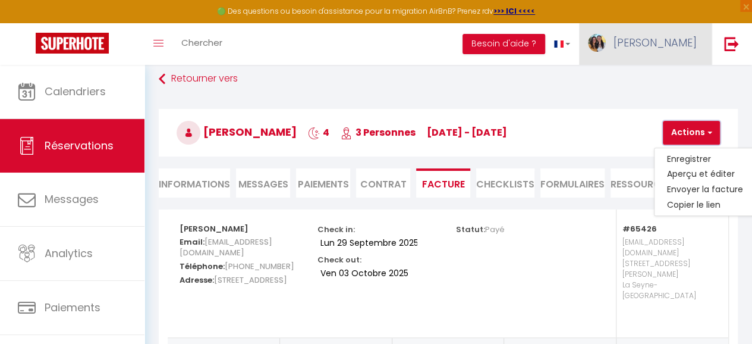
drag, startPoint x: 683, startPoint y: 128, endPoint x: 669, endPoint y: 47, distance: 82.7
click at [669, 47] on div "🟢 Des questions ou besoin d'assistance pour la migration AirBnB? Prenez rdv >>>…" at bounding box center [376, 317] width 752 height 626
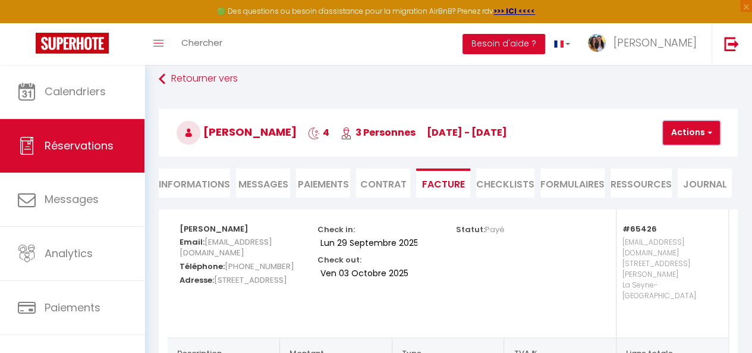
scroll to position [0, 0]
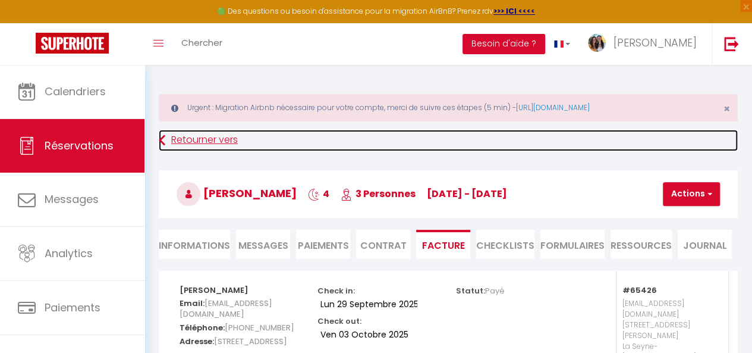
click at [202, 136] on link "Retourner vers" at bounding box center [448, 140] width 579 height 21
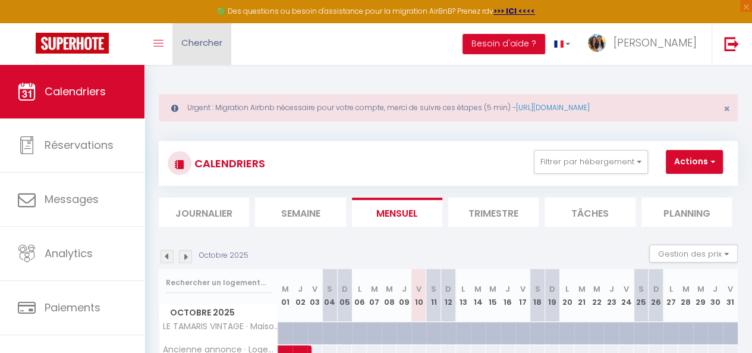
click at [214, 42] on span "Chercher" at bounding box center [201, 42] width 41 height 12
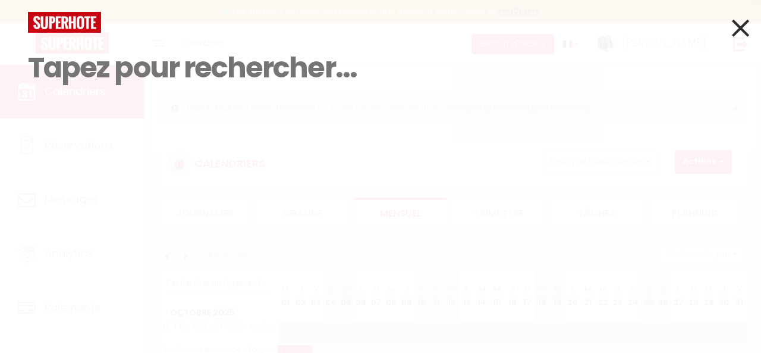
click at [747, 23] on icon at bounding box center [740, 28] width 17 height 30
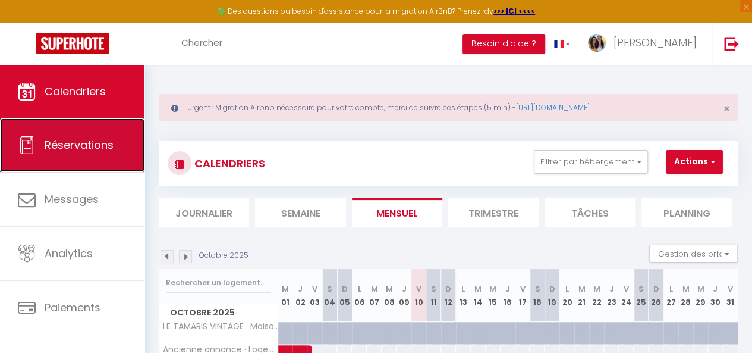
click at [89, 146] on span "Réservations" at bounding box center [79, 144] width 69 height 15
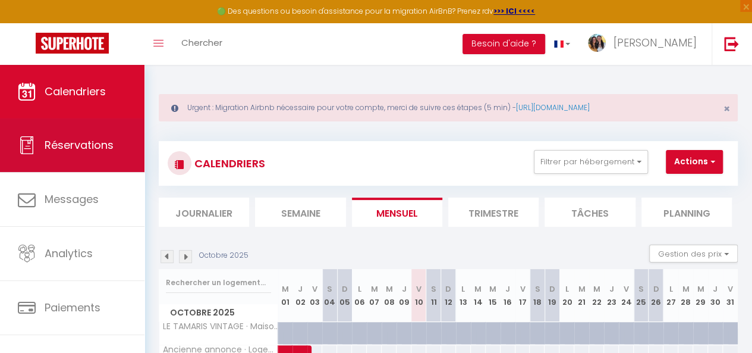
select select "not_cancelled"
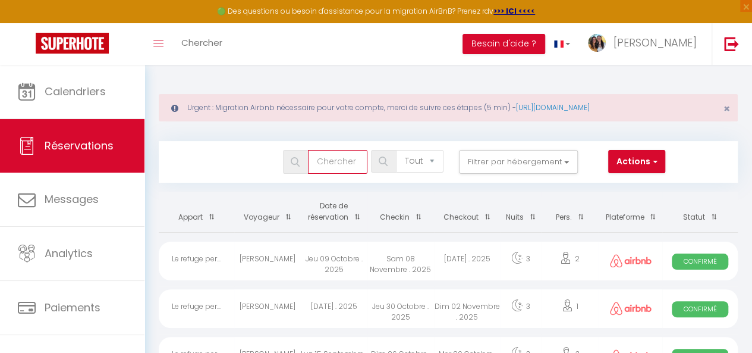
click at [344, 156] on input "text" at bounding box center [337, 162] width 59 height 24
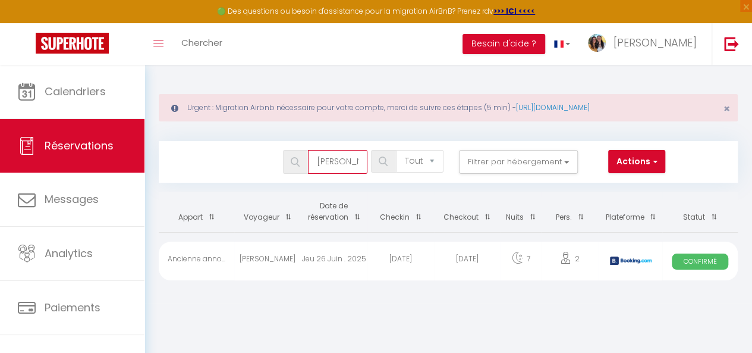
scroll to position [0, 5]
type input "[PERSON_NAME]"
click at [365, 262] on div "Jeu 26 Juin . 2025" at bounding box center [334, 261] width 67 height 39
select select "OK"
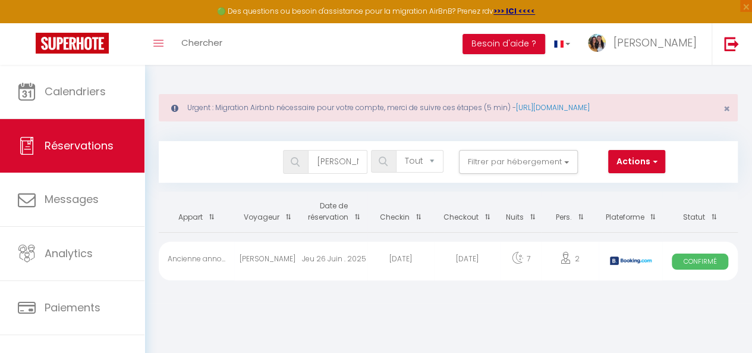
select select "KO"
select select "1"
select select "0"
select select "1"
select select
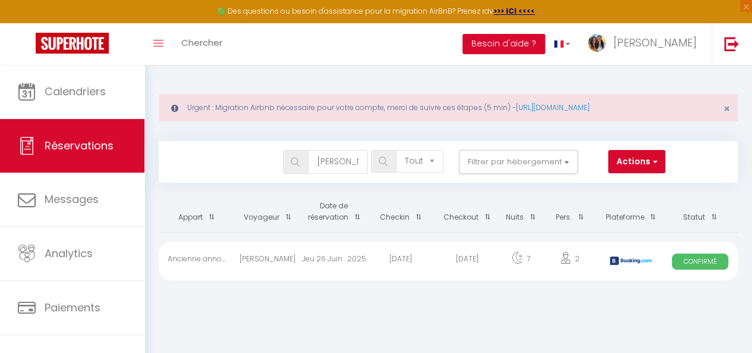
select select
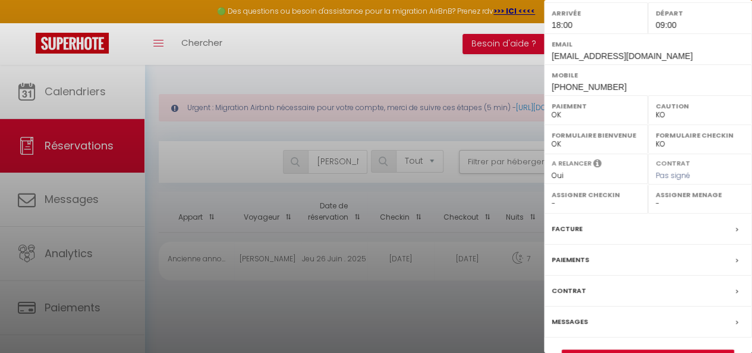
scroll to position [201, 0]
click at [567, 225] on label "Facture" at bounding box center [567, 228] width 31 height 12
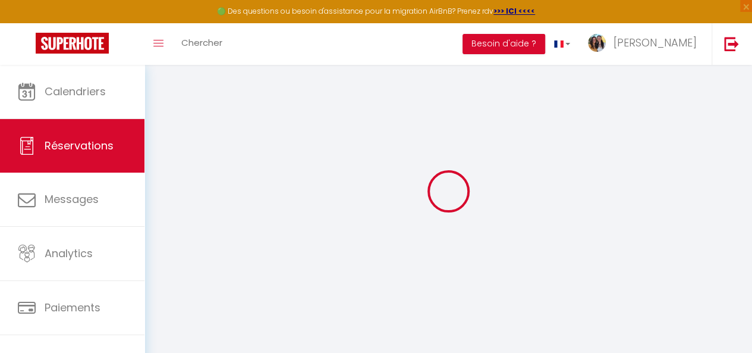
scroll to position [62, 0]
select select "cleaning"
select select "taxes"
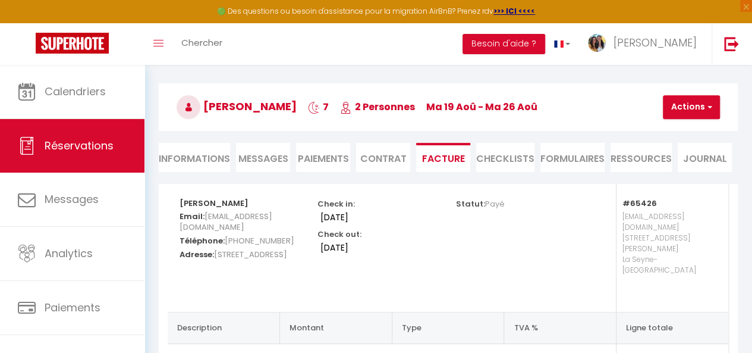
scroll to position [86, 0]
click at [697, 104] on button "Actions" at bounding box center [691, 108] width 57 height 24
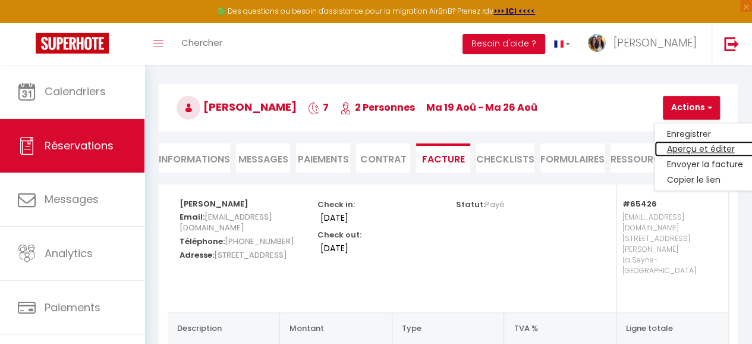
click at [686, 148] on link "Aperçu et éditer" at bounding box center [705, 149] width 100 height 15
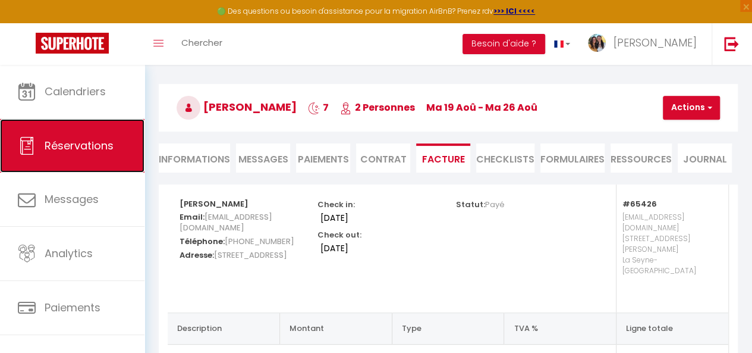
click at [64, 150] on span "Réservations" at bounding box center [79, 145] width 69 height 15
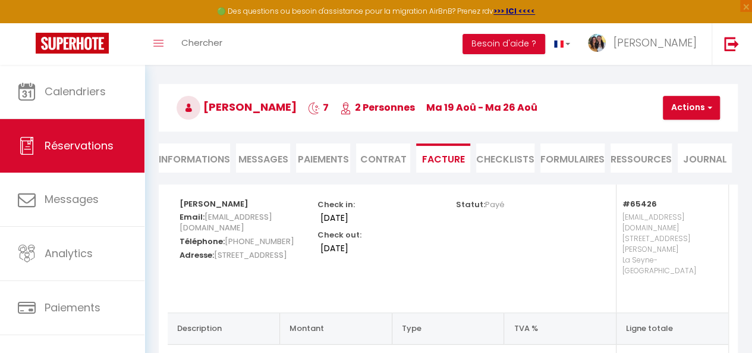
select select "not_cancelled"
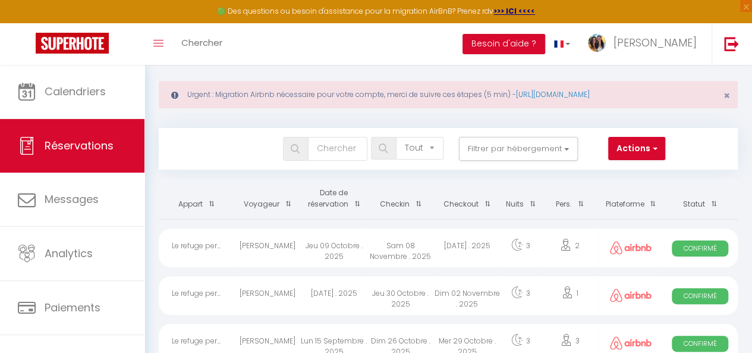
scroll to position [15, 0]
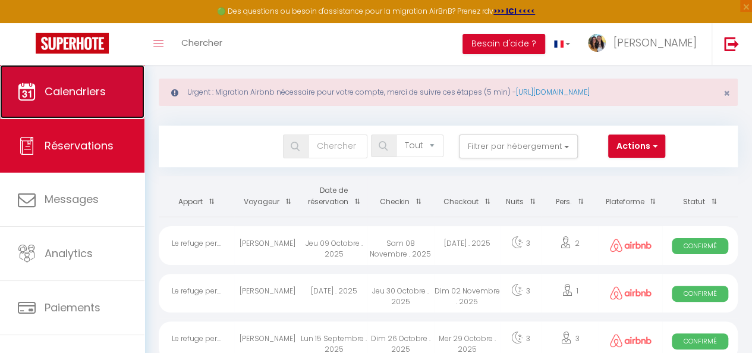
click at [99, 96] on span "Calendriers" at bounding box center [75, 91] width 61 height 15
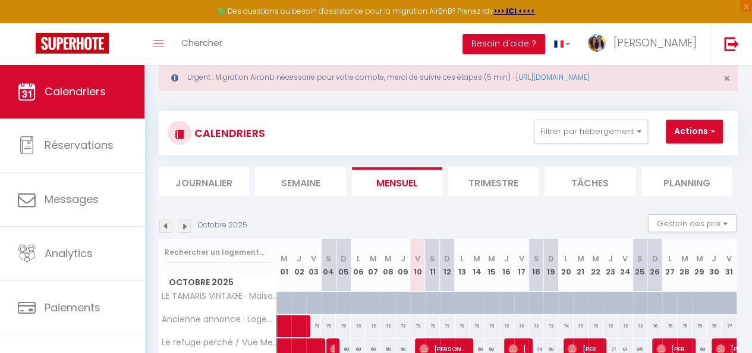
scroll to position [30, 0]
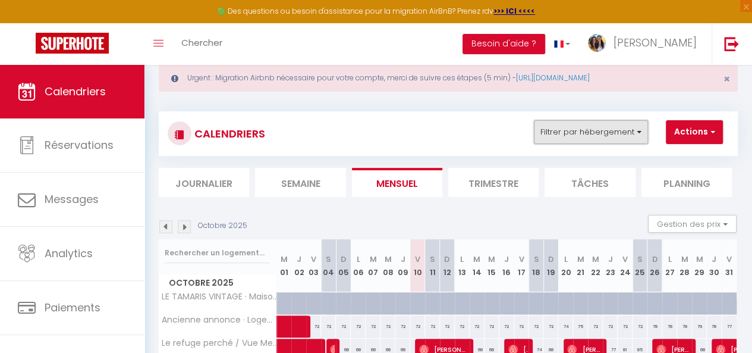
click at [625, 139] on button "Filtrer par hébergement" at bounding box center [591, 132] width 114 height 24
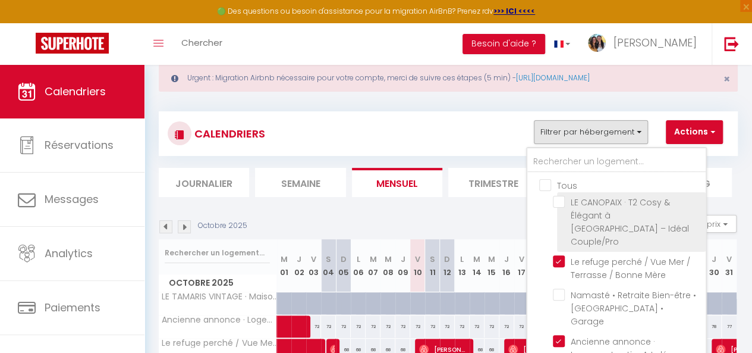
click at [565, 196] on input "LE CANOPAIX · T2 Cosy & Élégant à [GEOGRAPHIC_DATA] – Idéal Couple/Pro" at bounding box center [627, 202] width 149 height 12
checkbox input "true"
checkbox input "false"
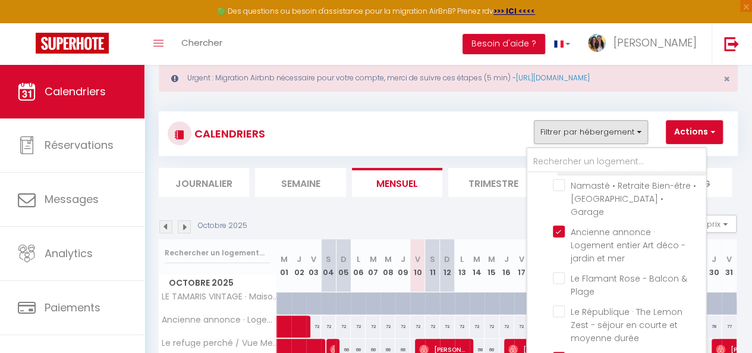
scroll to position [111, 0]
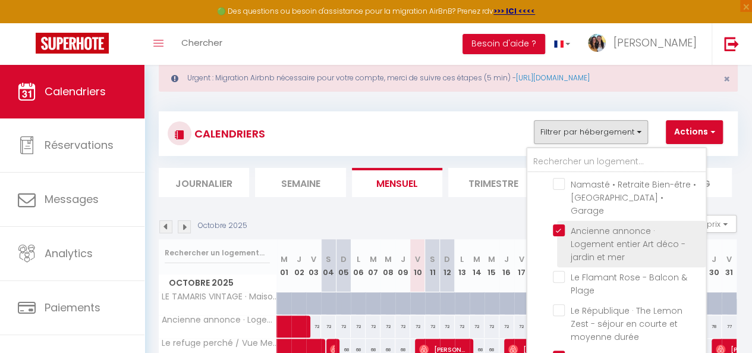
click at [561, 224] on input "Ancienne annonce · Logement entier Art déco - jardin et mer" at bounding box center [627, 230] width 149 height 12
checkbox input "false"
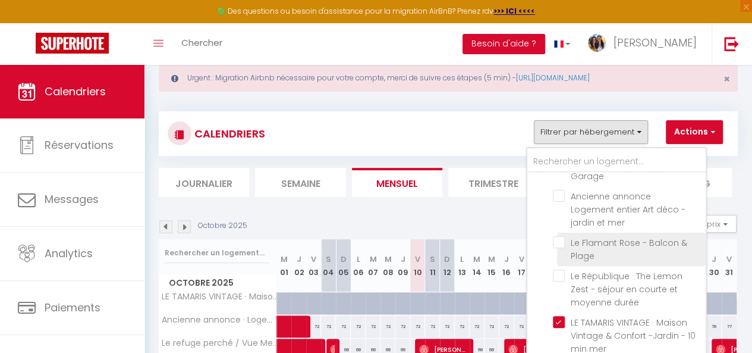
scroll to position [161, 0]
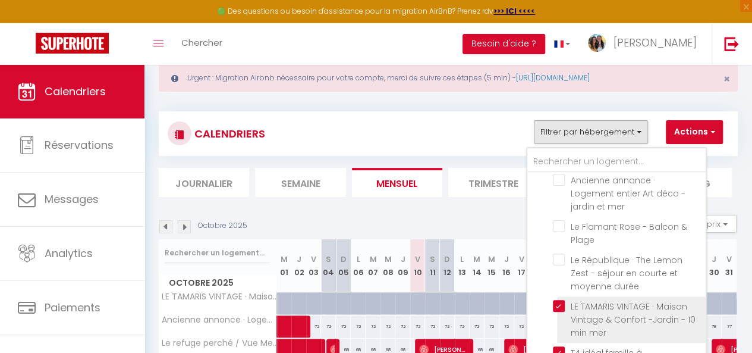
click at [560, 300] on input "LE TAMARIS VINTAGE · Maison Vintage & Confort -Jardin - 10 min mer" at bounding box center [627, 306] width 149 height 12
checkbox input "false"
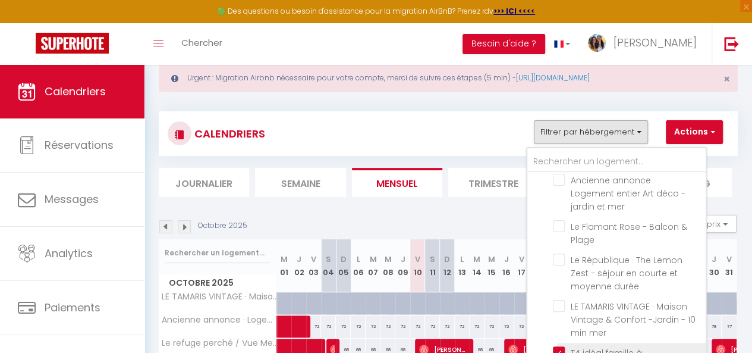
click at [562, 346] on input "T4 idéal famille à [GEOGRAPHIC_DATA] – confort & calme" at bounding box center [627, 352] width 149 height 12
checkbox input "false"
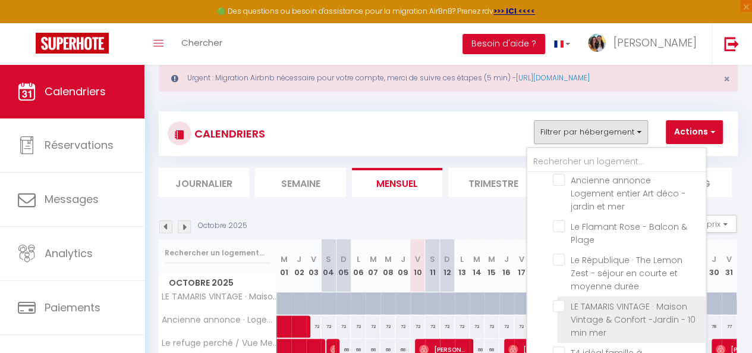
scroll to position [122, 0]
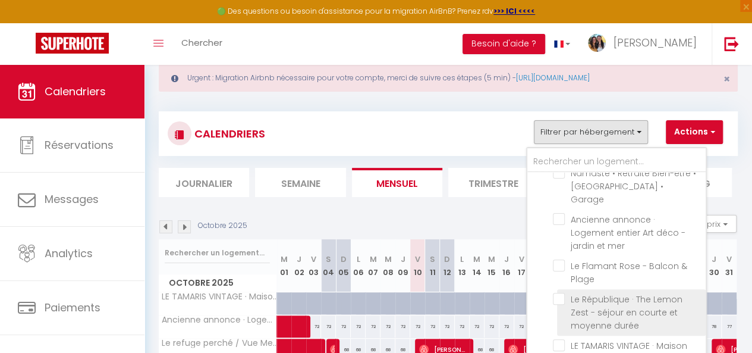
click at [560, 293] on input "Le République · The Lemon Zest - séjour en courte et moyenne durée" at bounding box center [627, 299] width 149 height 12
checkbox input "true"
checkbox input "false"
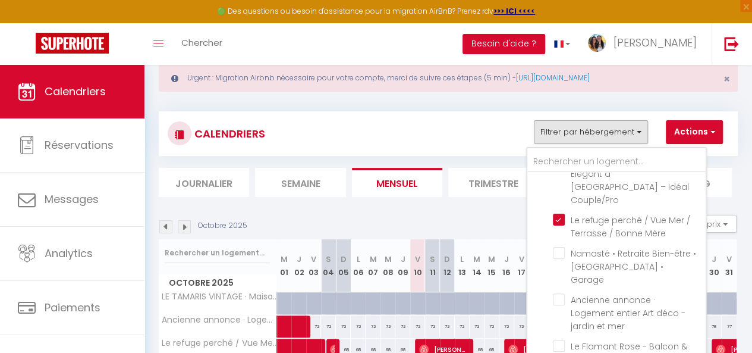
scroll to position [33, 0]
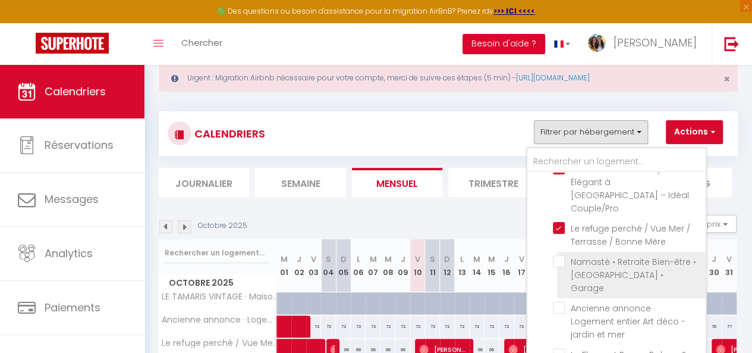
click at [560, 255] on input "Namasté • Retraite Bien-être • [GEOGRAPHIC_DATA] • Garage" at bounding box center [627, 261] width 149 height 12
checkbox input "true"
checkbox input "false"
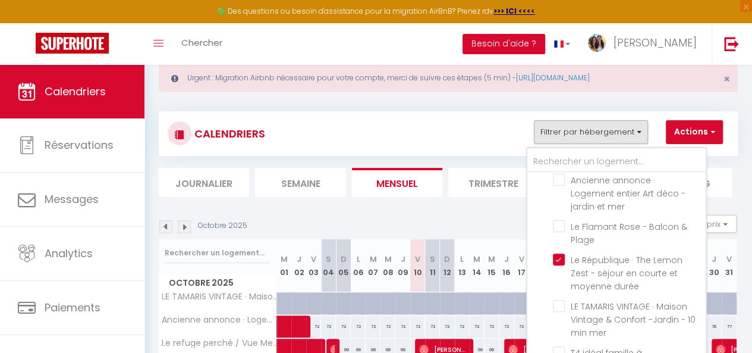
scroll to position [118, 0]
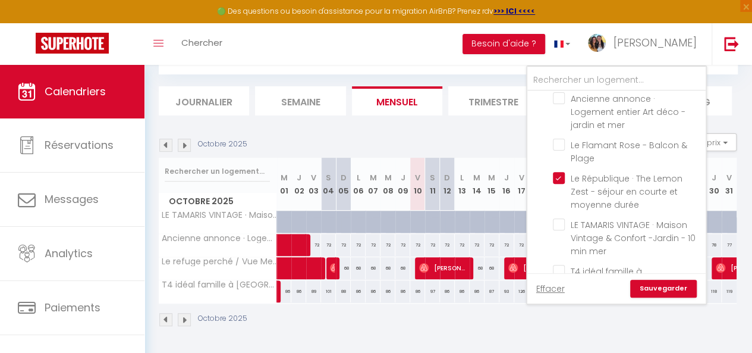
click at [663, 280] on link "Sauvegarder" at bounding box center [664, 289] width 67 height 18
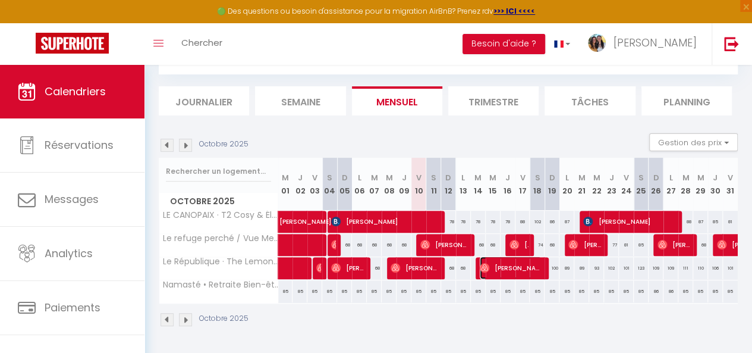
click at [496, 256] on span "[PERSON_NAME]" at bounding box center [511, 267] width 62 height 23
select select "OK"
select select "1"
select select "0"
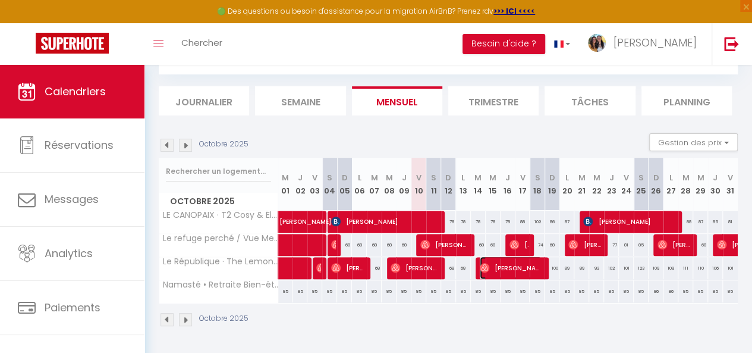
select select "1"
select select
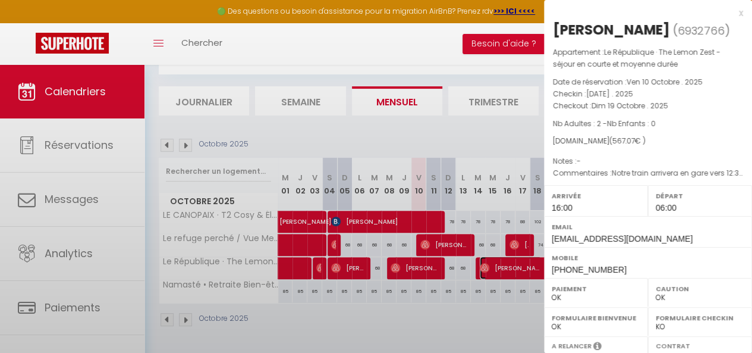
select select "22114"
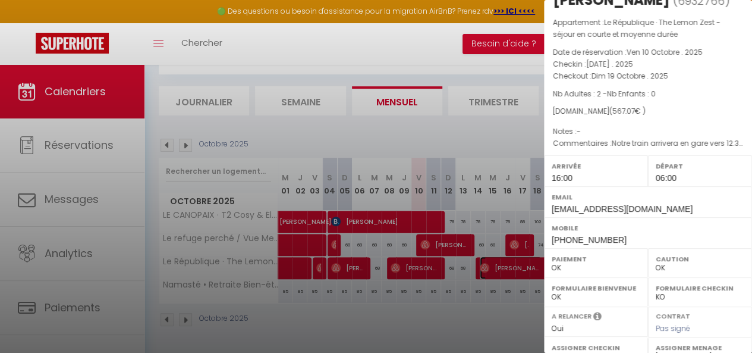
scroll to position [211, 0]
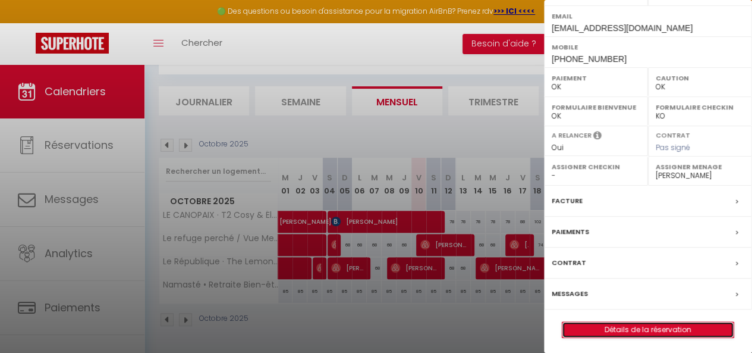
click at [613, 322] on link "Détails de la réservation" at bounding box center [648, 329] width 171 height 15
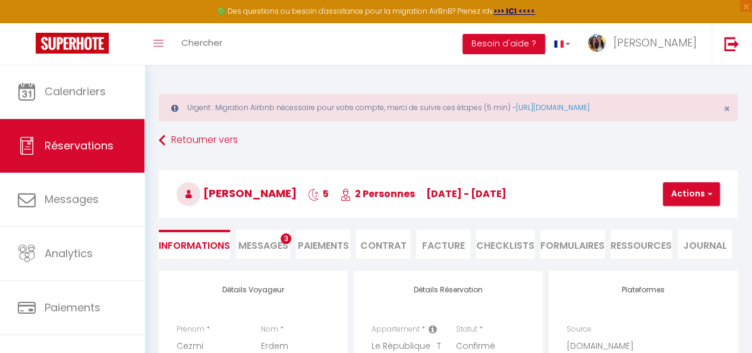
scroll to position [129, 0]
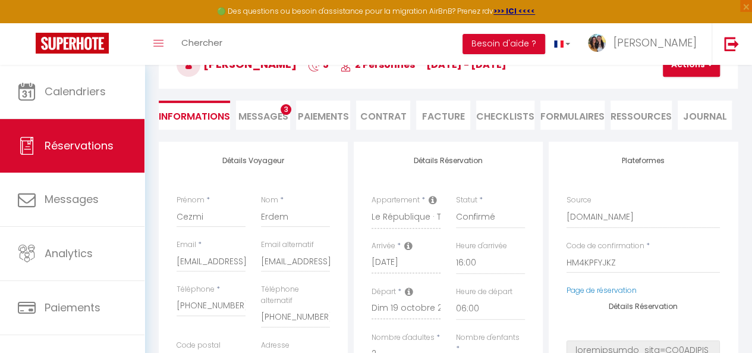
click at [265, 115] on span "Messages" at bounding box center [264, 116] width 50 height 14
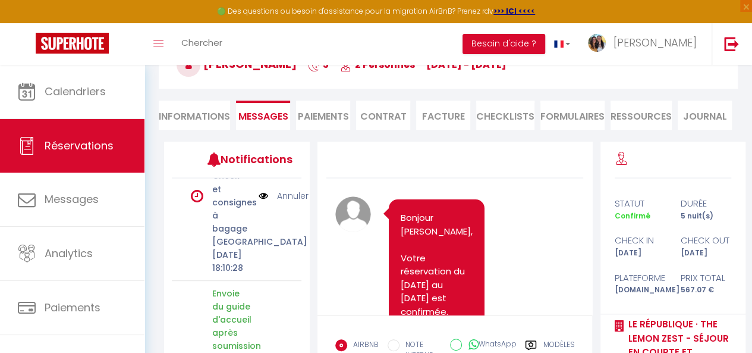
scroll to position [720, 0]
click at [259, 202] on img at bounding box center [264, 195] width 10 height 13
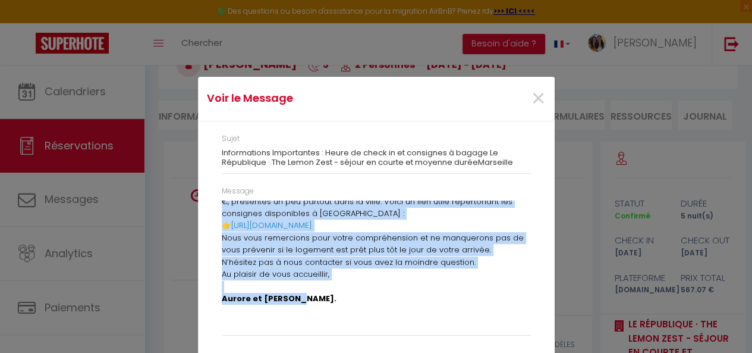
scroll to position [0, 0]
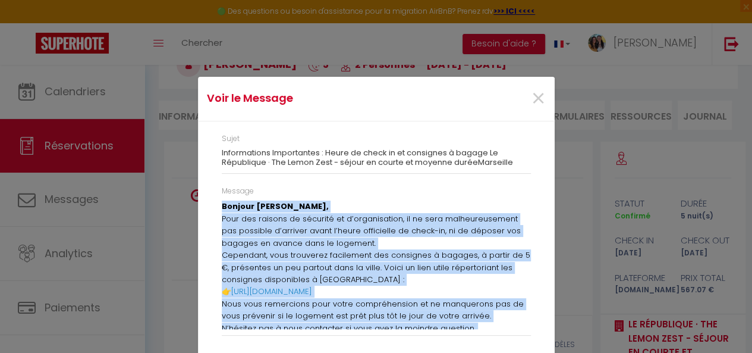
drag, startPoint x: 311, startPoint y: 300, endPoint x: 224, endPoint y: 200, distance: 132.4
click at [224, 200] on div "Message Bonjour [PERSON_NAME], Pour des raisons de sécurité et d’organisation, …" at bounding box center [376, 261] width 309 height 150
copy div "Bonjour [PERSON_NAME], Pour des raisons de sécurité et d’organisation, il ne se…"
click at [533, 97] on span "×" at bounding box center [538, 99] width 15 height 36
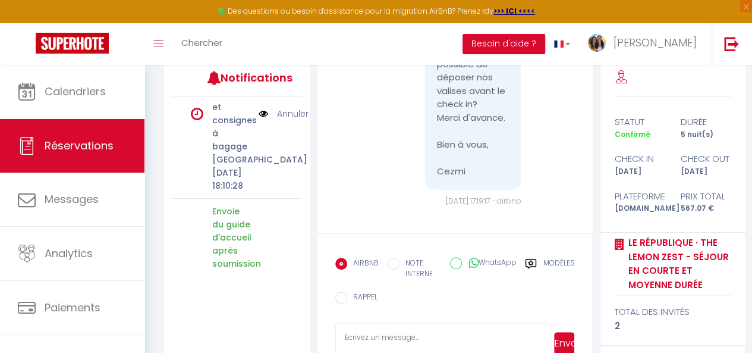
scroll to position [244, 0]
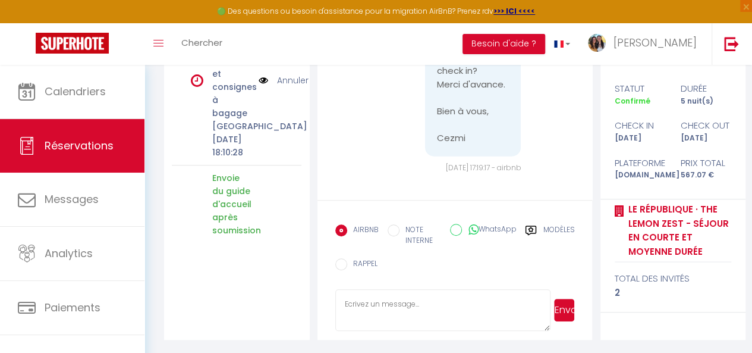
click at [414, 304] on textarea at bounding box center [443, 310] width 216 height 42
paste textarea "Bonjour [PERSON_NAME], Pour des raisons de sécurité et d’organisation, il ne se…"
click at [567, 308] on button "Envoyer" at bounding box center [564, 310] width 20 height 23
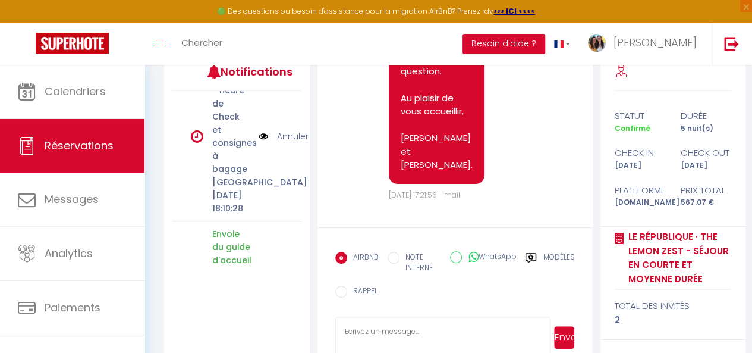
scroll to position [663, 0]
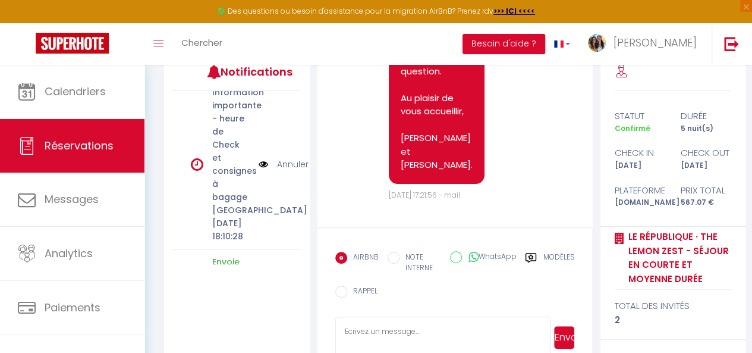
click at [286, 171] on link "Annuler" at bounding box center [293, 164] width 32 height 13
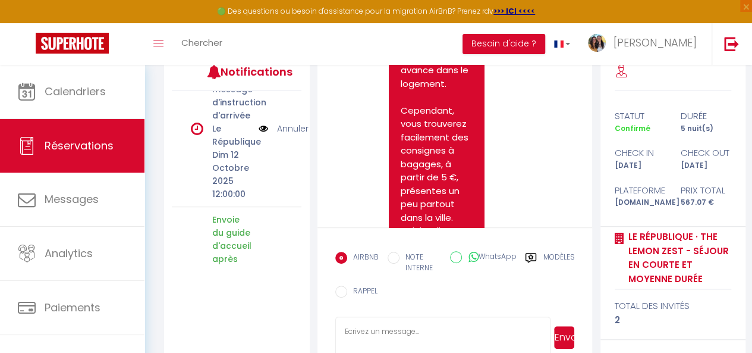
scroll to position [995, 0]
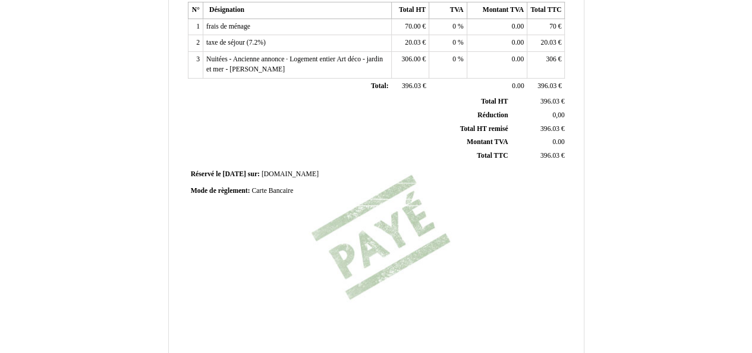
scroll to position [244, 0]
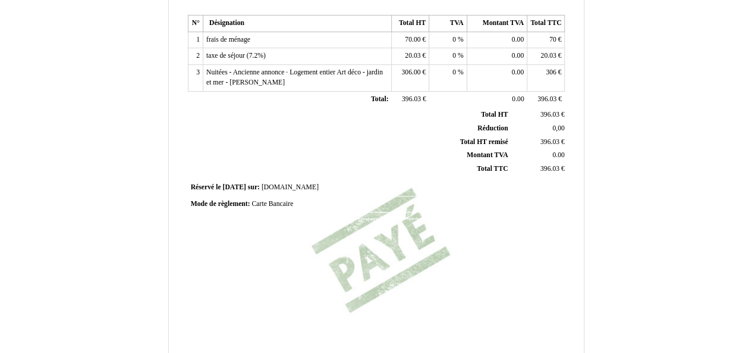
click at [325, 73] on span "Nuitées - Ancienne annonce · Logement entier Art déco - jardin et mer - [PERSON…" at bounding box center [294, 77] width 177 height 18
click at [325, 73] on td "Nuitées - Ancienne annonce · Logement entier Art déco - jardin et mer - Gilbert…" at bounding box center [297, 78] width 189 height 26
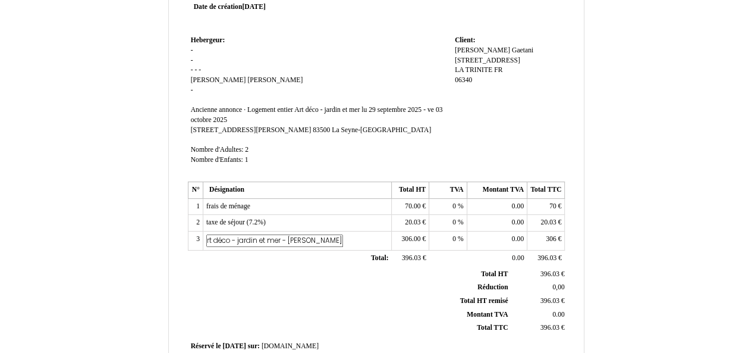
scroll to position [70, 0]
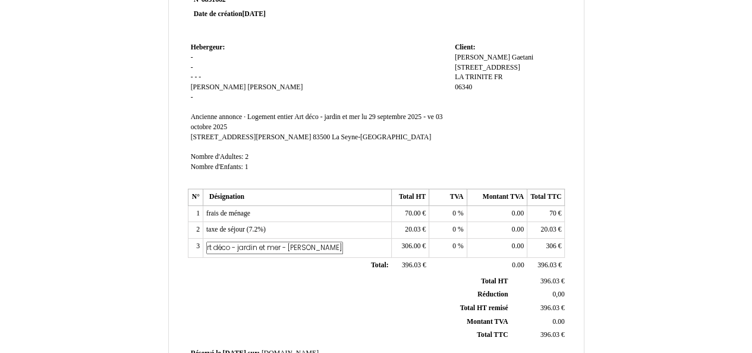
click at [213, 95] on td "Hebergeur: Hebergeur: - - - - - Caroline Caroline Guimond Guimond - SIRET Ancie…" at bounding box center [320, 112] width 264 height 145
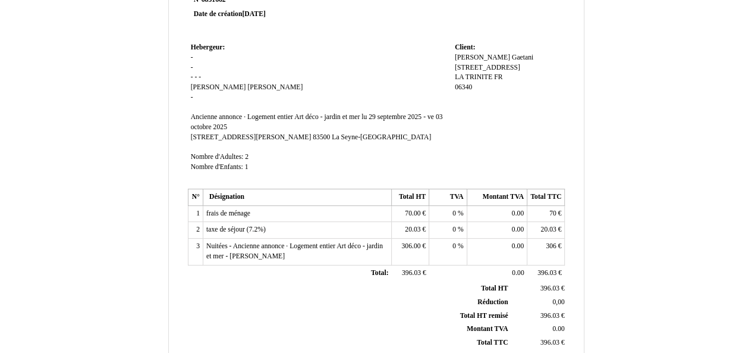
click at [192, 97] on span "-" at bounding box center [192, 97] width 2 height 8
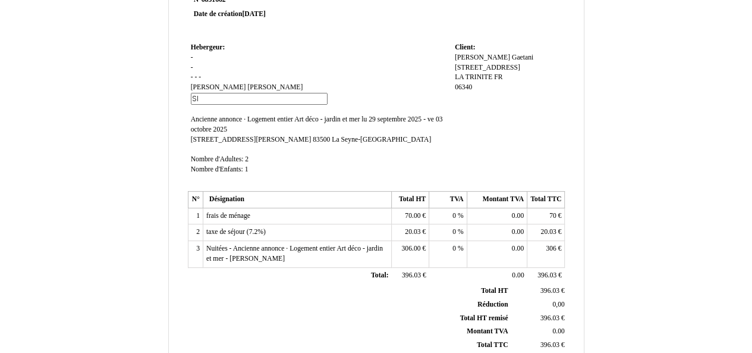
type input "S"
click at [204, 79] on td "Hebergeur: Hebergeur: - - - - - Caroline Caroline Guimond Guimond - SIRET Ancie…" at bounding box center [320, 114] width 264 height 148
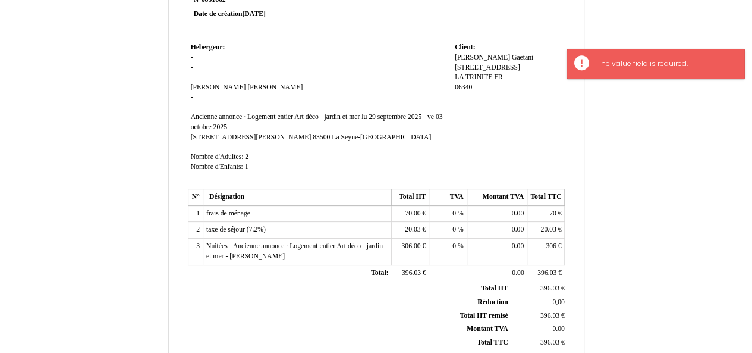
click at [204, 79] on td "Hebergeur: Hebergeur: - - - - - Caroline Caroline Guimond Guimond - SIRET Ancie…" at bounding box center [320, 112] width 264 height 145
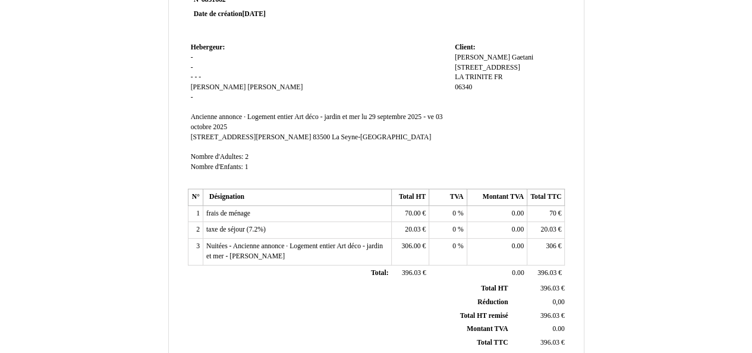
scroll to position [21, 0]
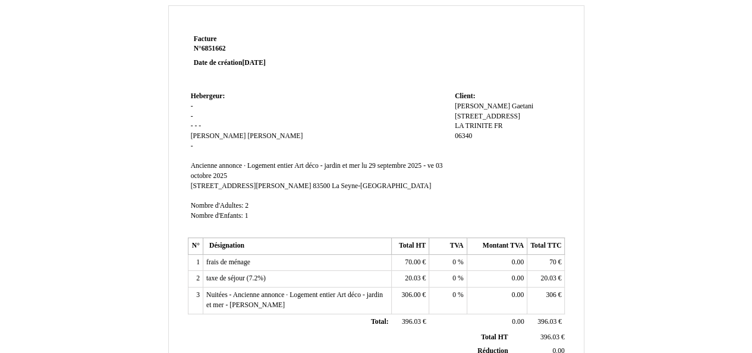
click at [469, 126] on span "LA TRINITE" at bounding box center [473, 126] width 37 height 8
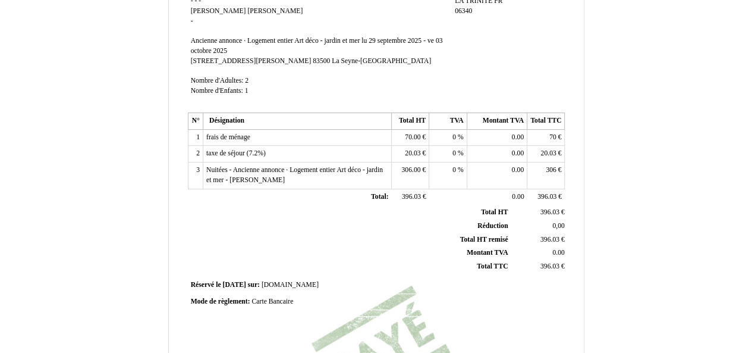
scroll to position [38, 0]
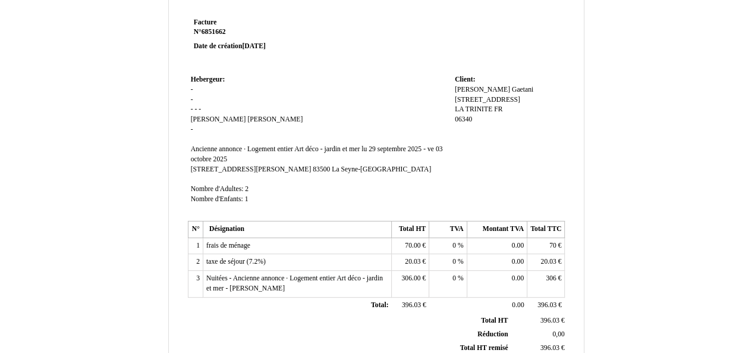
click at [512, 92] on span "Gaetani" at bounding box center [522, 90] width 21 height 8
paste input "SELLERIE MOTOR YACHT"
type input "Gaetani SELLERIE MOTOR YACHT"
click at [506, 166] on td "Client: Client: Gilbert Gilbert Gaetani Gaetani 3 Boulevard Stalingrad 3 Boulev…" at bounding box center [508, 144] width 113 height 145
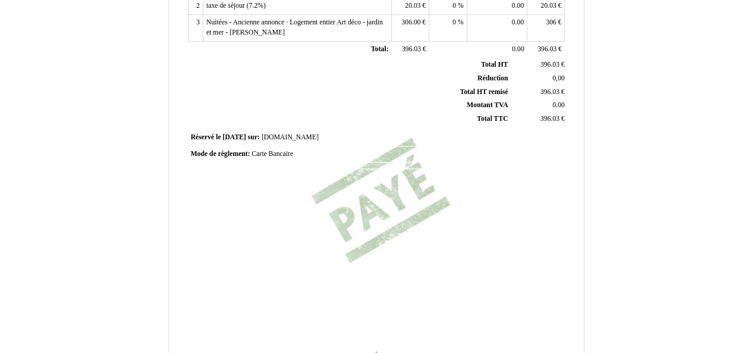
scroll to position [364, 0]
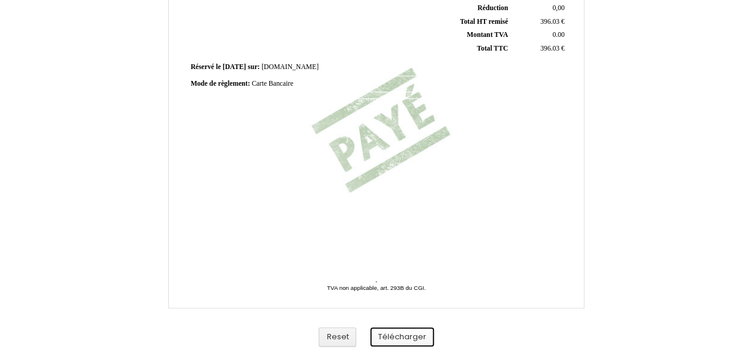
click at [393, 335] on button "Télécharger" at bounding box center [403, 337] width 64 height 20
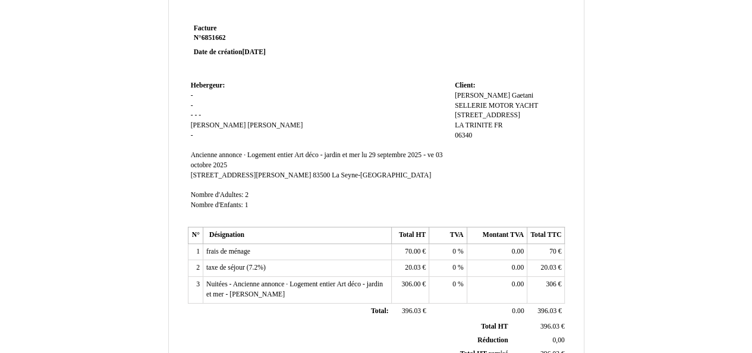
scroll to position [26, 0]
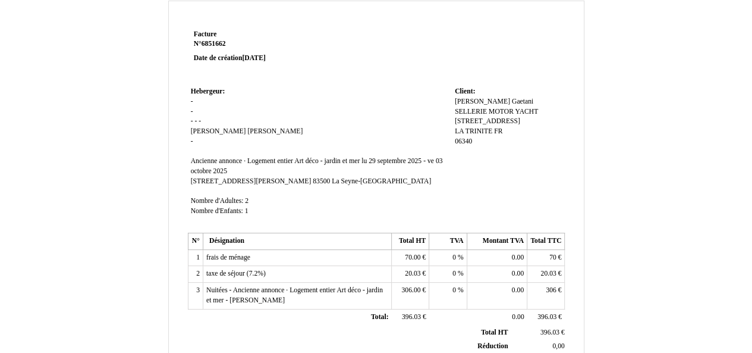
click at [194, 101] on td "Hebergeur: Hebergeur: - - - - - Caroline Caroline Guimond Guimond - SIRET Ancie…" at bounding box center [320, 156] width 264 height 145
click at [191, 101] on span "-" at bounding box center [192, 102] width 2 height 8
click at [194, 111] on td "Hebergeur: Hebergeur: - - - - - Caroline Caroline Guimond Guimond - SIRET Ancie…" at bounding box center [320, 156] width 264 height 145
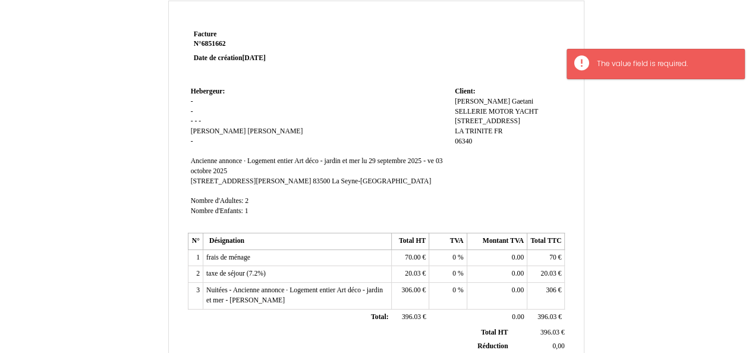
click at [635, 214] on div "Facture Facture N° 6851662 6851662 Date de création 29 September 2025 Hebergeur…" at bounding box center [377, 346] width 696 height 691
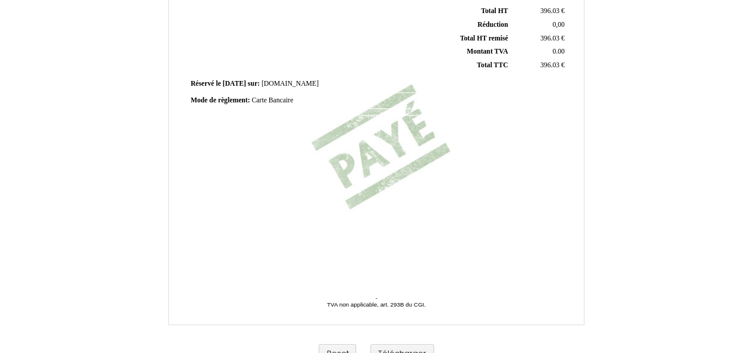
scroll to position [0, 0]
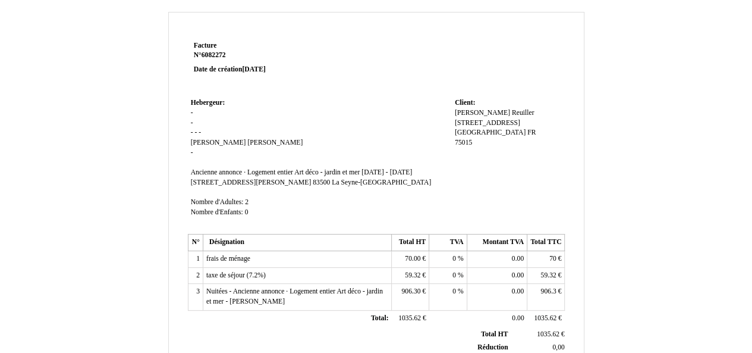
scroll to position [17, 0]
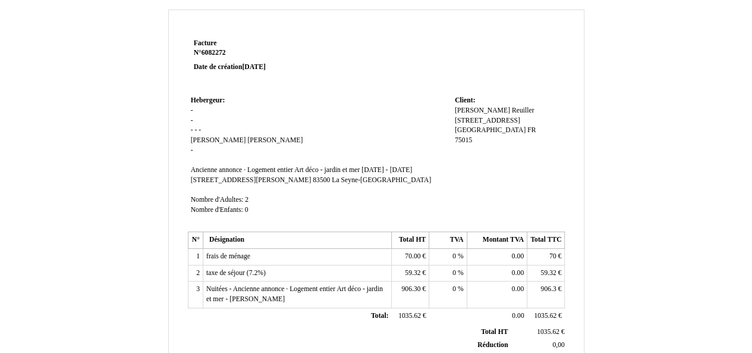
click at [265, 67] on span "26 June 2025" at bounding box center [253, 67] width 23 height 8
click at [260, 68] on span "26 June 2025" at bounding box center [253, 67] width 23 height 8
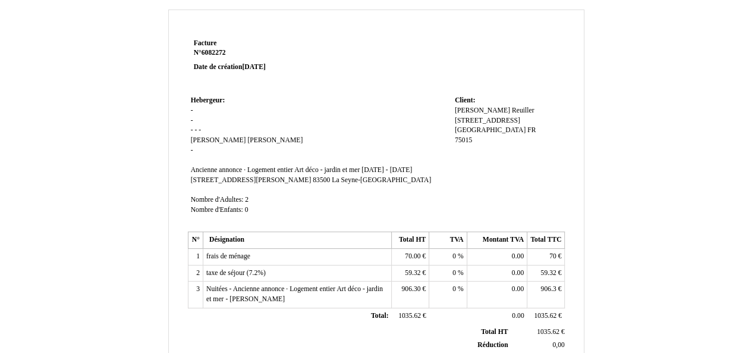
click at [260, 68] on span "26 June 2025" at bounding box center [253, 67] width 23 height 8
click at [211, 100] on span "Hebergeur:" at bounding box center [208, 100] width 35 height 8
click at [213, 65] on strong "Date de création 26 June 2025" at bounding box center [230, 67] width 72 height 8
click at [221, 68] on strong "Date de création 26 June 2025" at bounding box center [230, 67] width 72 height 8
click at [245, 70] on span "26 June 2025" at bounding box center [253, 67] width 23 height 8
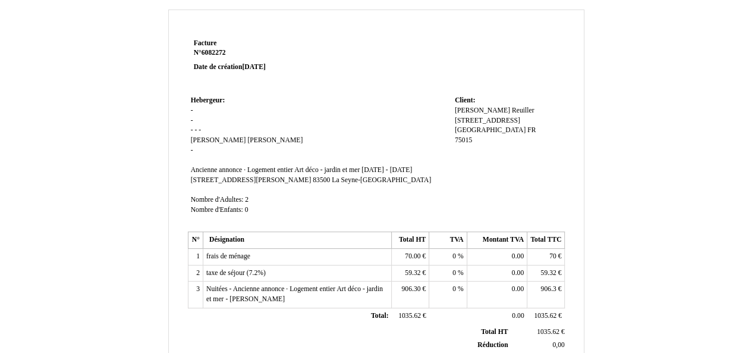
click at [256, 68] on span "26 June 2025" at bounding box center [253, 67] width 23 height 8
click at [491, 109] on div "Elsa Elsa Reuiller Reuiller 103 Rue de Javel 103 Rue de Javel Paris Paris FR FR…" at bounding box center [508, 131] width 107 height 50
click at [512, 111] on span "Reuiller" at bounding box center [523, 110] width 23 height 8
type input "R"
type input "Aime"
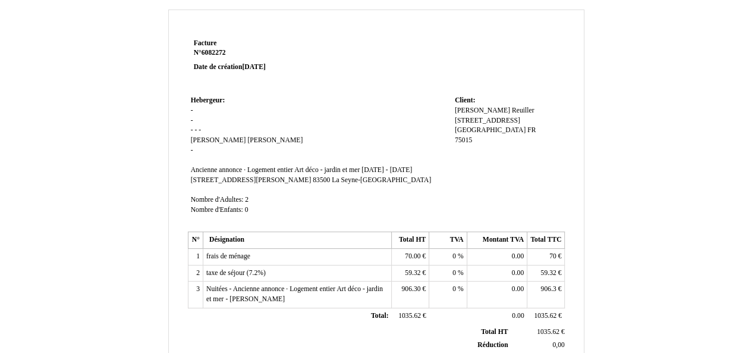
click at [462, 112] on span "[PERSON_NAME]" at bounding box center [482, 110] width 55 height 8
type input "E"
type input "Daphney"
click at [545, 130] on div "Elsa Daphney Aime Aime 103 Rue de Javel 103 Rue de Javel Paris Paris FR FR 7501…" at bounding box center [508, 131] width 107 height 50
click at [481, 121] on span "[STREET_ADDRESS]" at bounding box center [487, 121] width 65 height 8
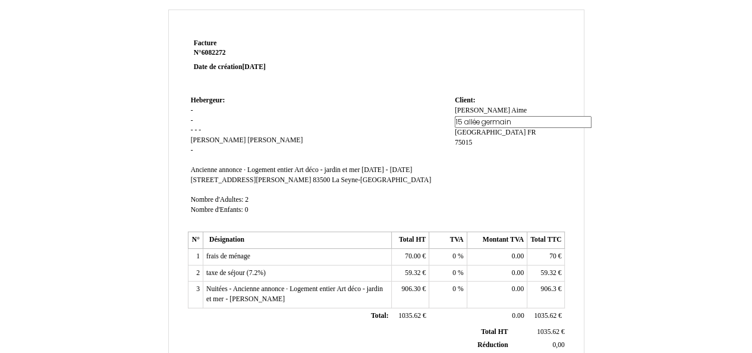
type input "15 allée germaine"
click at [528, 132] on span "FR" at bounding box center [532, 130] width 8 height 8
click at [466, 131] on span "[GEOGRAPHIC_DATA]" at bounding box center [490, 130] width 71 height 8
type input "P"
type input "Livry-gargan"
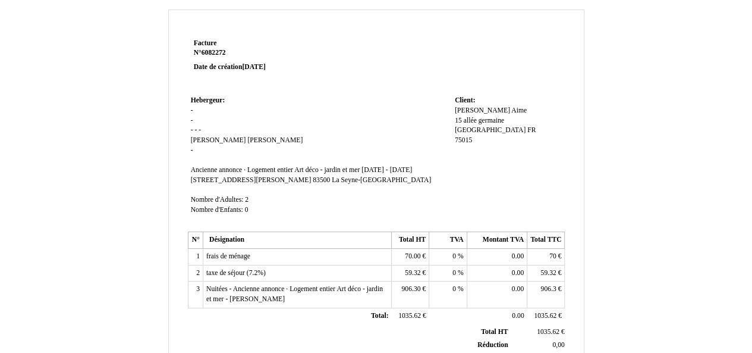
click at [467, 143] on span "75015" at bounding box center [463, 140] width 17 height 8
type input "7"
type input "93190"
click at [526, 159] on td "Client: Client: Daphney Daphney Aime Aime 15 allée germaine 15 allée germaine L…" at bounding box center [508, 161] width 113 height 136
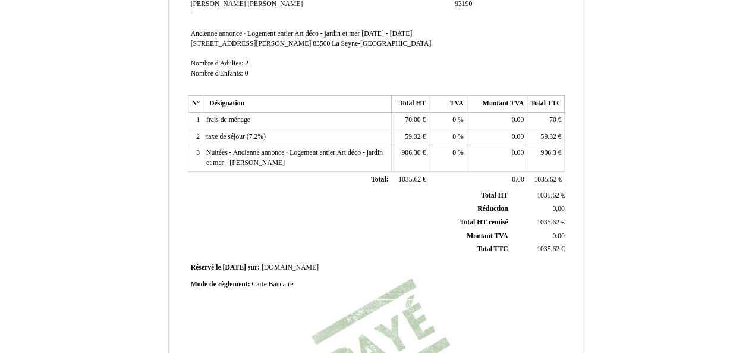
scroll to position [154, 0]
click at [252, 166] on span "Nuitées - Ancienne annonce · Logement entier Art déco - jardin et mer - [PERSON…" at bounding box center [294, 157] width 177 height 18
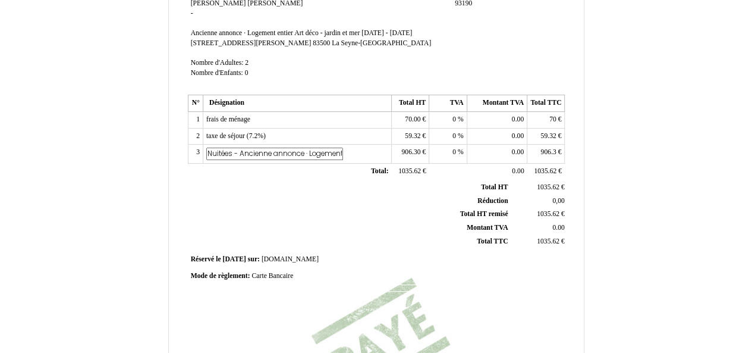
scroll to position [0, 206]
type input "Nuitées - Ancienne annonce · Logement entier Art déco - jardin et mer"
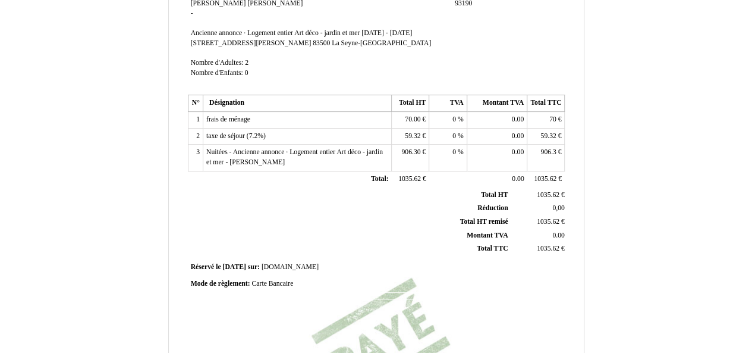
scroll to position [0, 0]
click at [282, 214] on th "Réduction Réduction" at bounding box center [350, 209] width 321 height 14
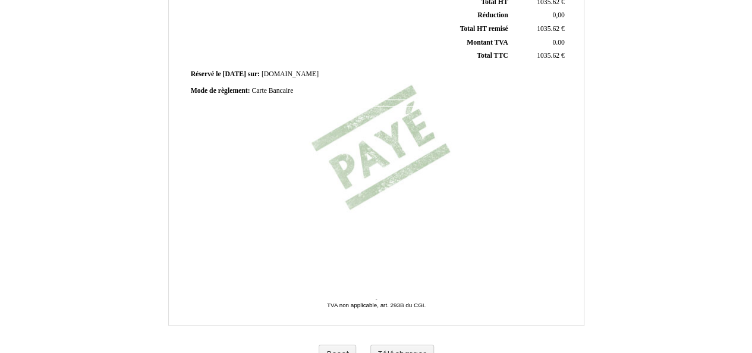
scroll to position [364, 0]
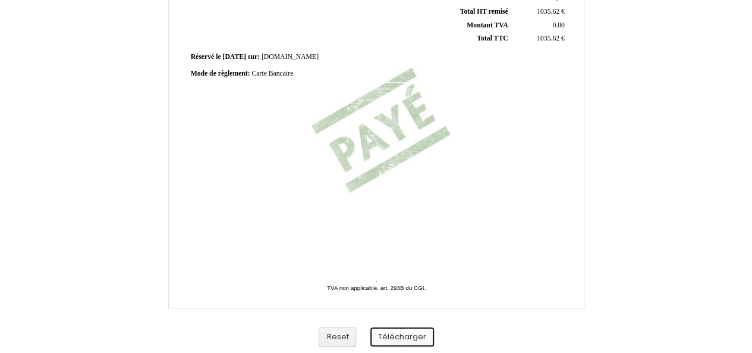
click at [397, 333] on button "Télécharger" at bounding box center [403, 337] width 64 height 20
